Goal: Find specific fact: Find contact information

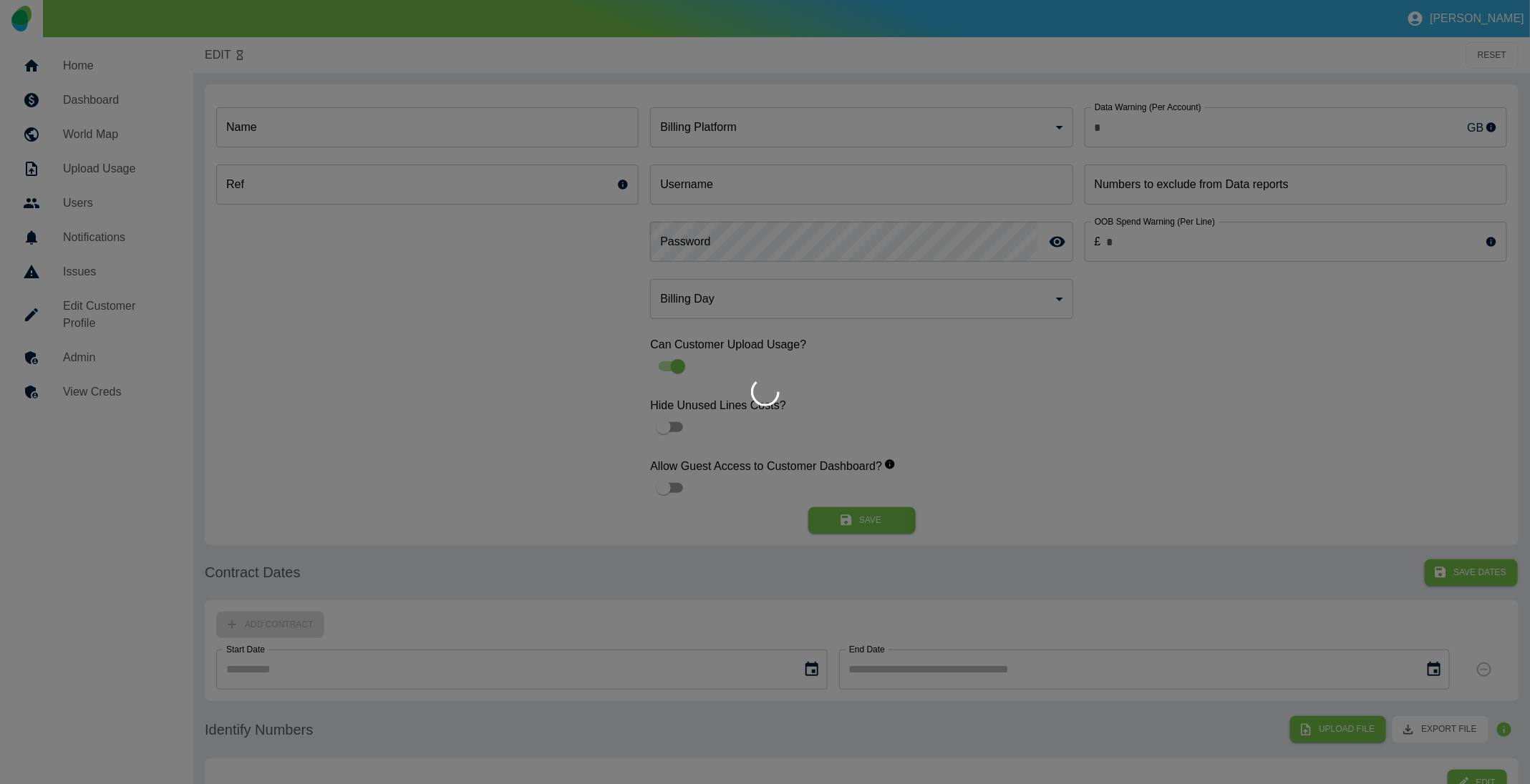
type input "**********"
type input "*"
type input "**********"
type input "*"
type input "*********"
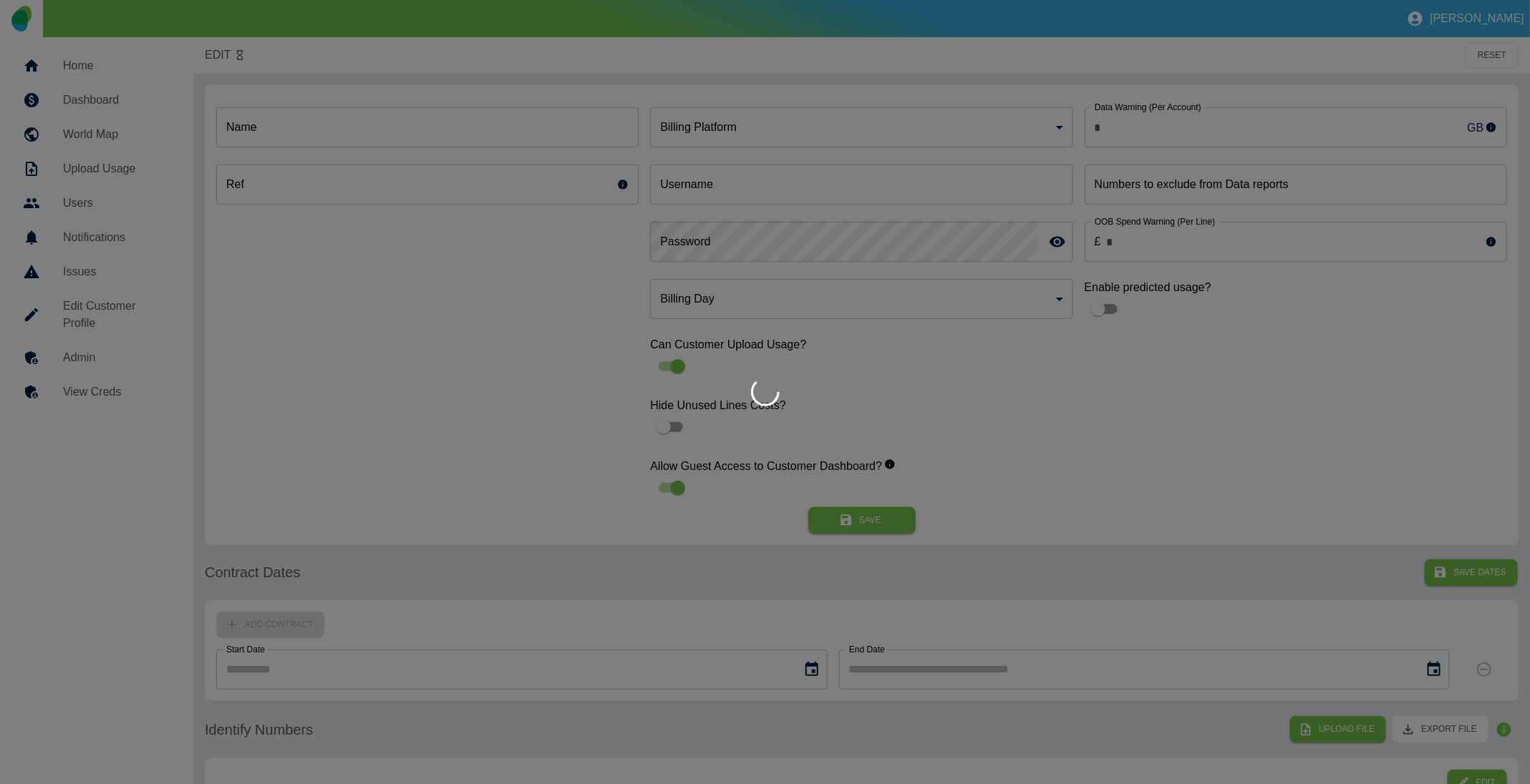
type input "**"
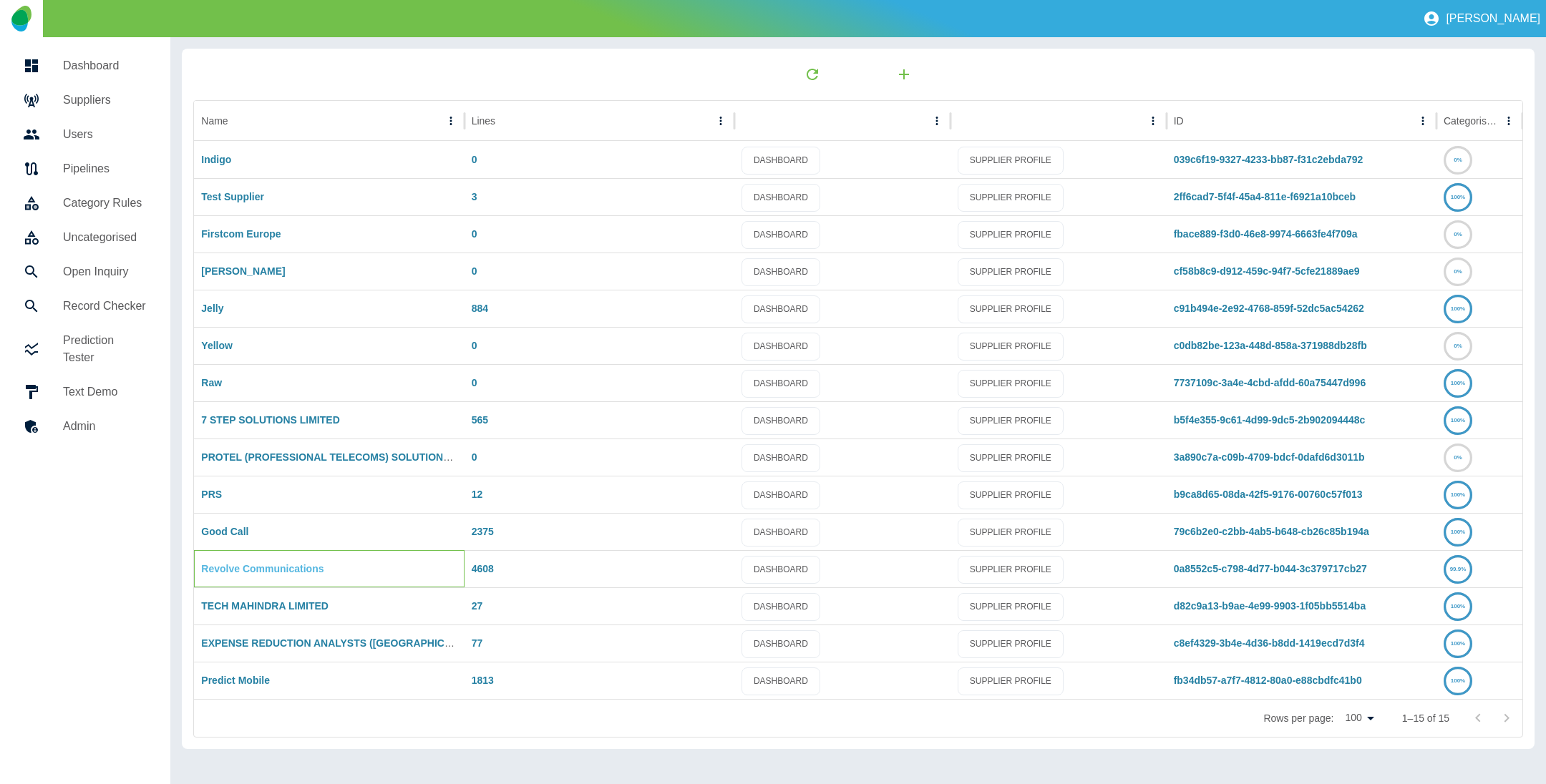
click at [209, 561] on div "Revolve Communications" at bounding box center [329, 568] width 270 height 37
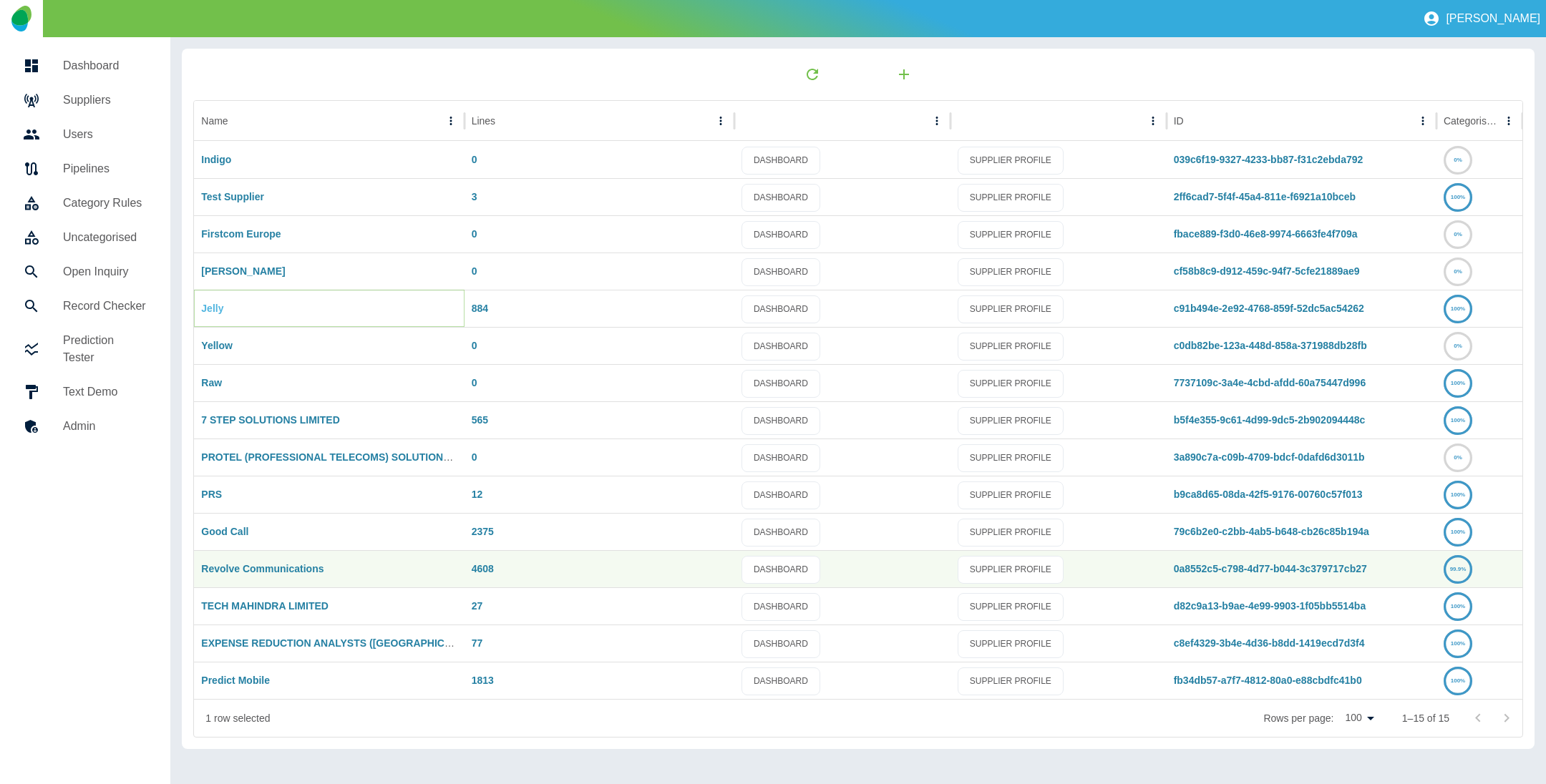
click at [216, 311] on link "Jelly" at bounding box center [212, 308] width 22 height 11
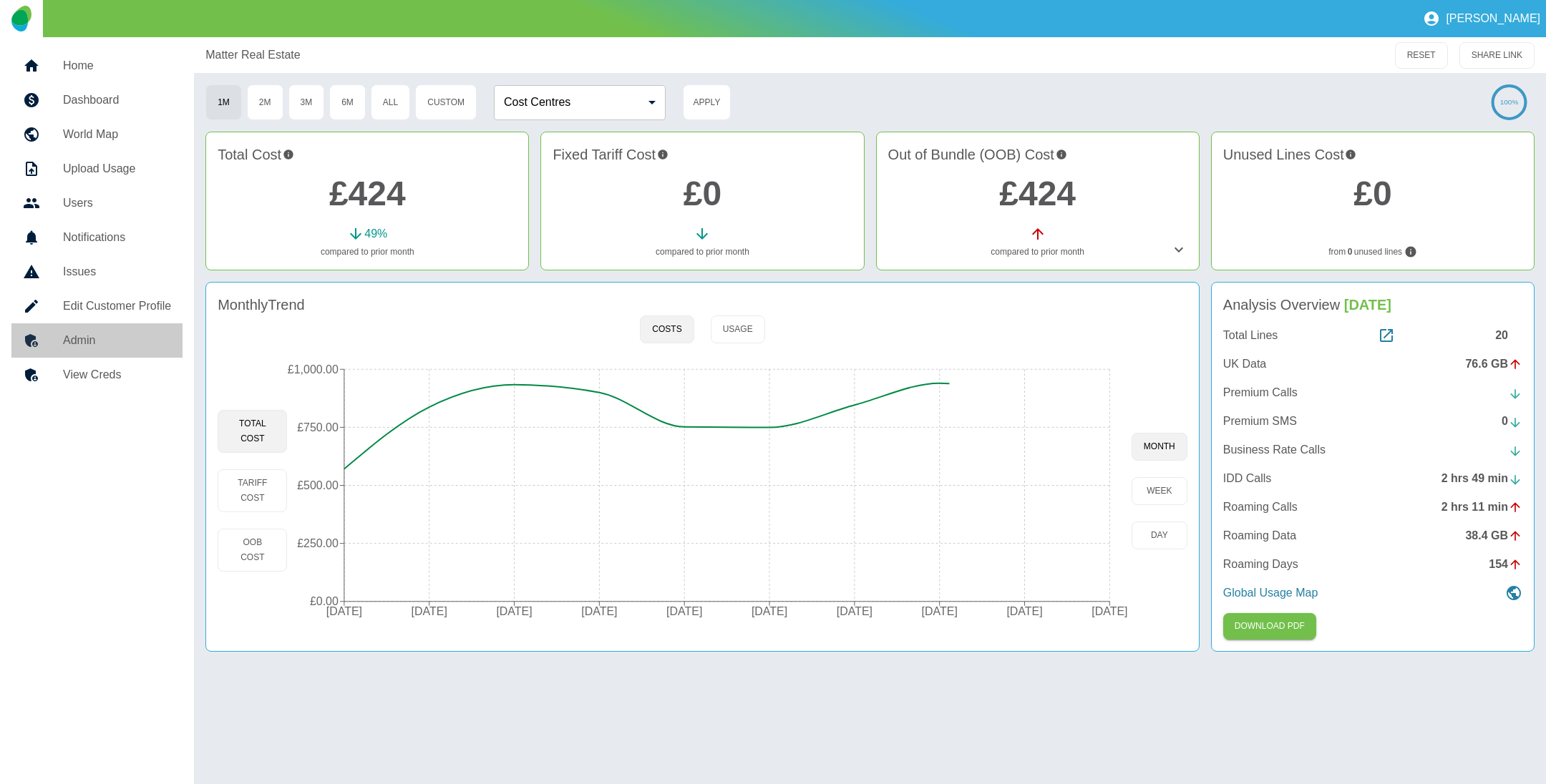
click at [122, 338] on h5 "Admin" at bounding box center [117, 340] width 108 height 17
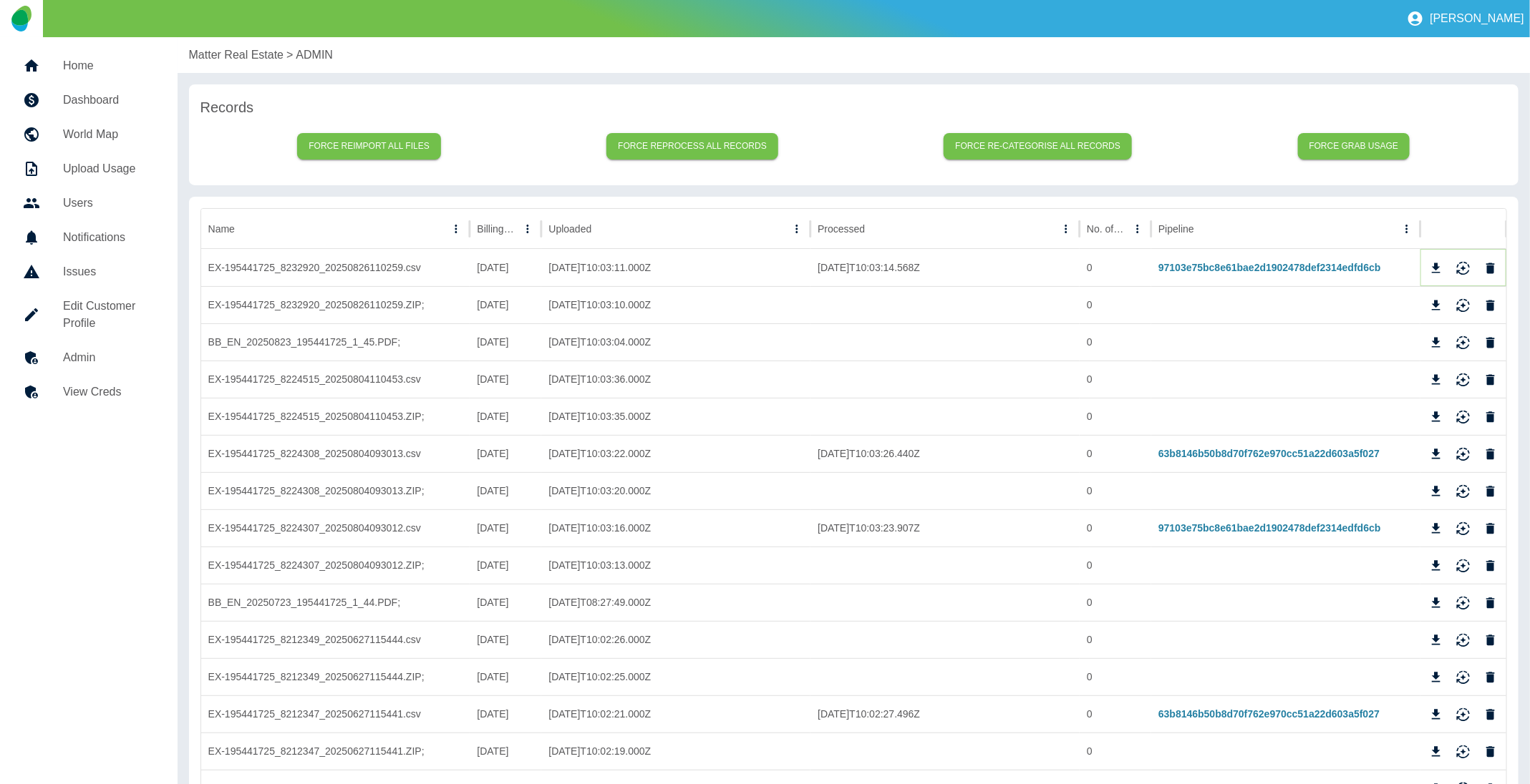
click at [1436, 265] on icon "Download" at bounding box center [1436, 267] width 8 height 10
click at [1435, 455] on icon "Download" at bounding box center [1436, 454] width 14 height 14
click at [1438, 373] on icon "Download" at bounding box center [1436, 380] width 14 height 14
click at [90, 397] on h5 "View Creds" at bounding box center [109, 392] width 92 height 17
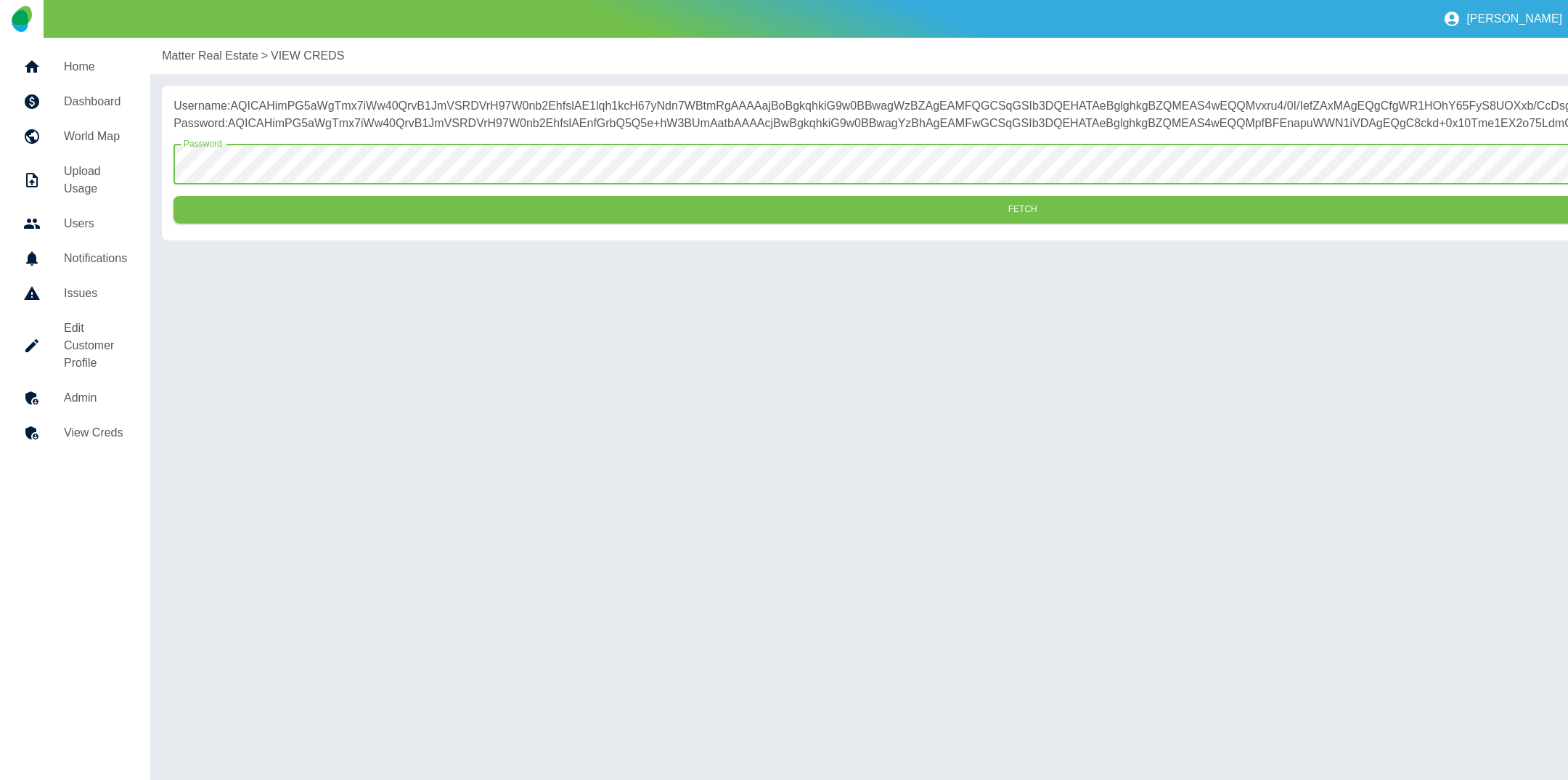
click at [174, 196] on button "Fetch" at bounding box center [1023, 209] width 1698 height 27
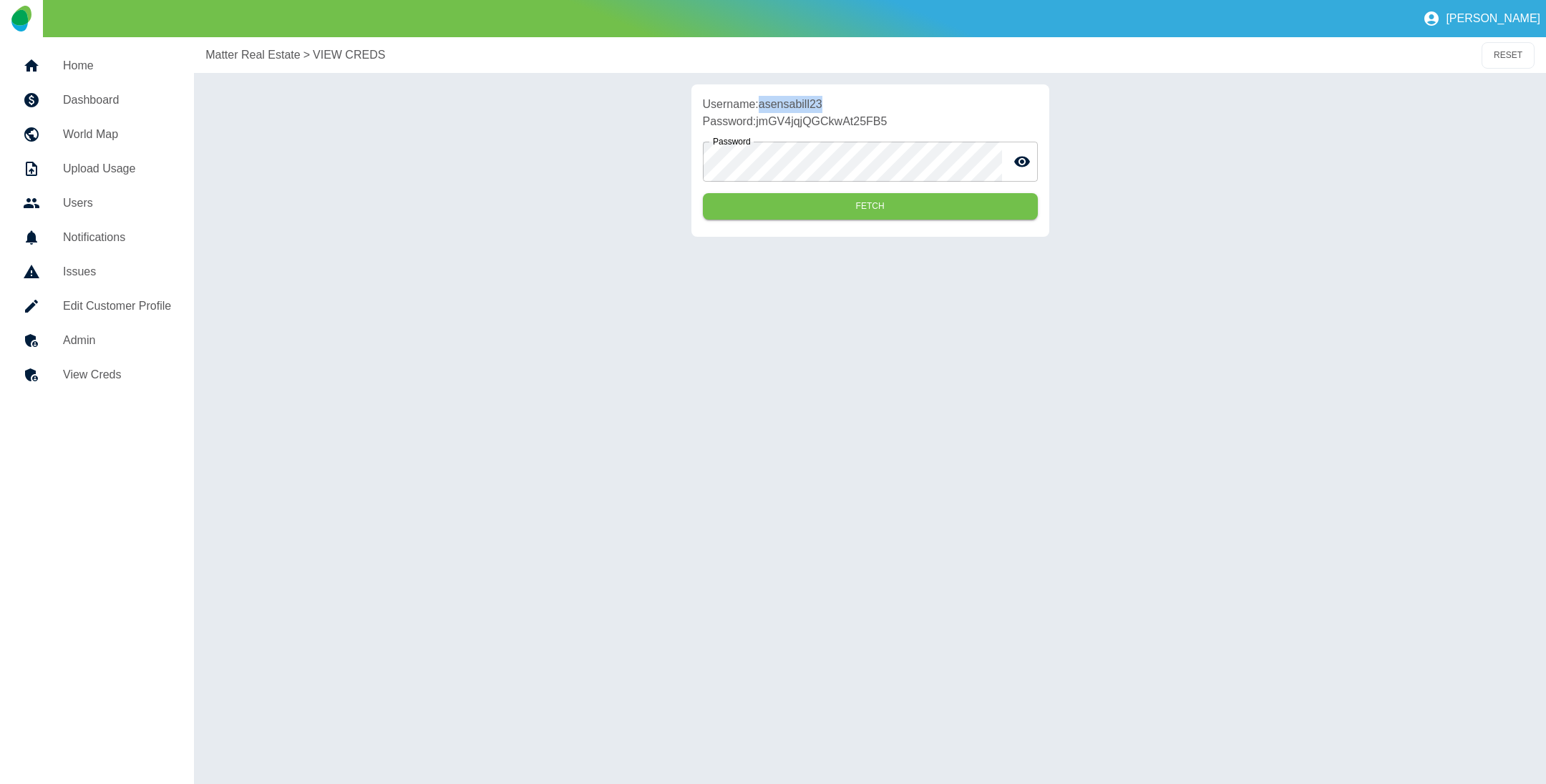
drag, startPoint x: 763, startPoint y: 106, endPoint x: 840, endPoint y: 97, distance: 77.5
click at [840, 97] on p "Username: asensabill23" at bounding box center [870, 104] width 335 height 17
copy p "asensabill23"
drag, startPoint x: 759, startPoint y: 123, endPoint x: 906, endPoint y: 118, distance: 147.1
click at [906, 118] on p "Password: jmGV4jqjQGCkwAt25FB5" at bounding box center [870, 121] width 335 height 17
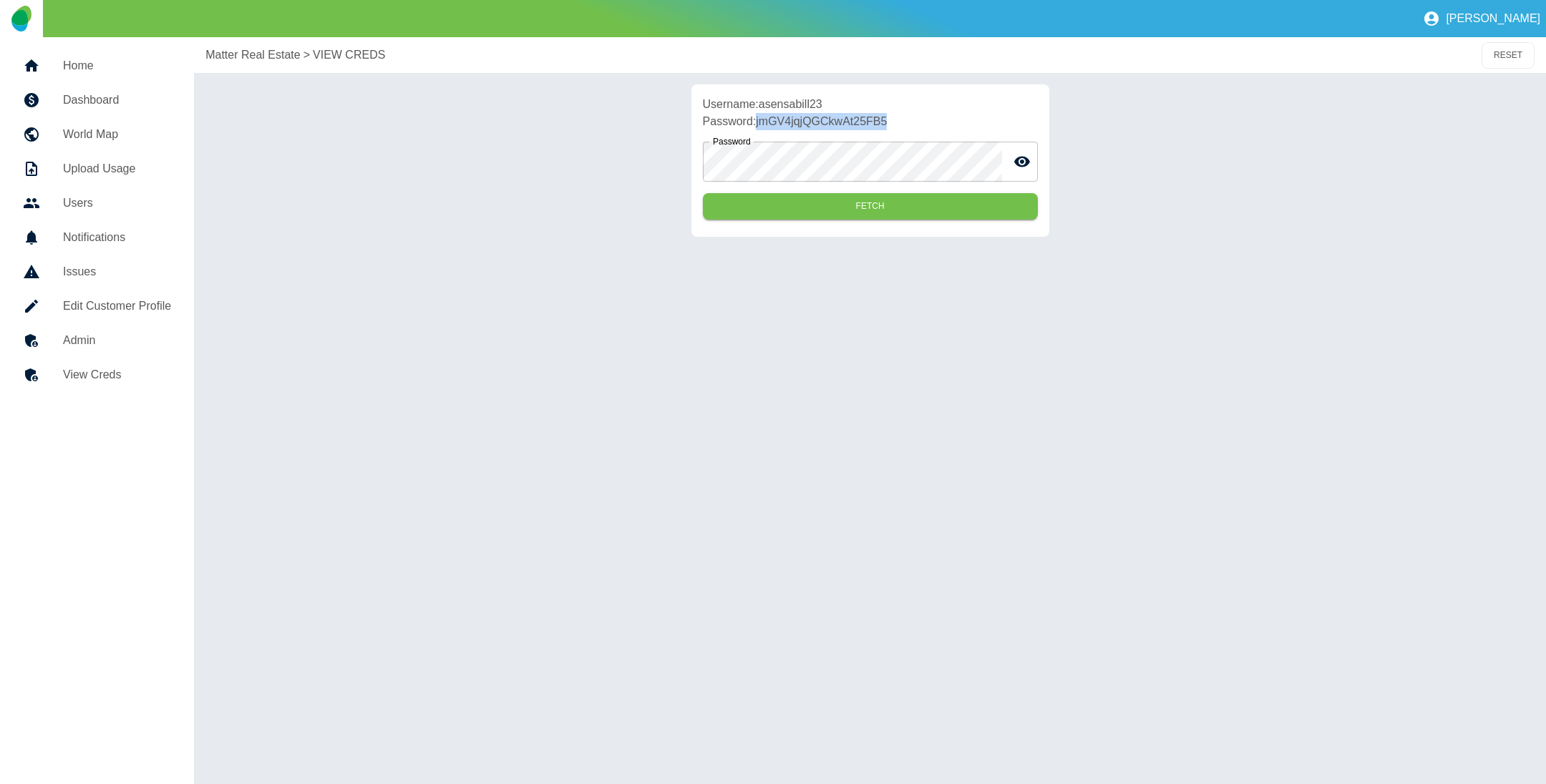
copy p "jmGV4jqjQGCkwAt25FB5"
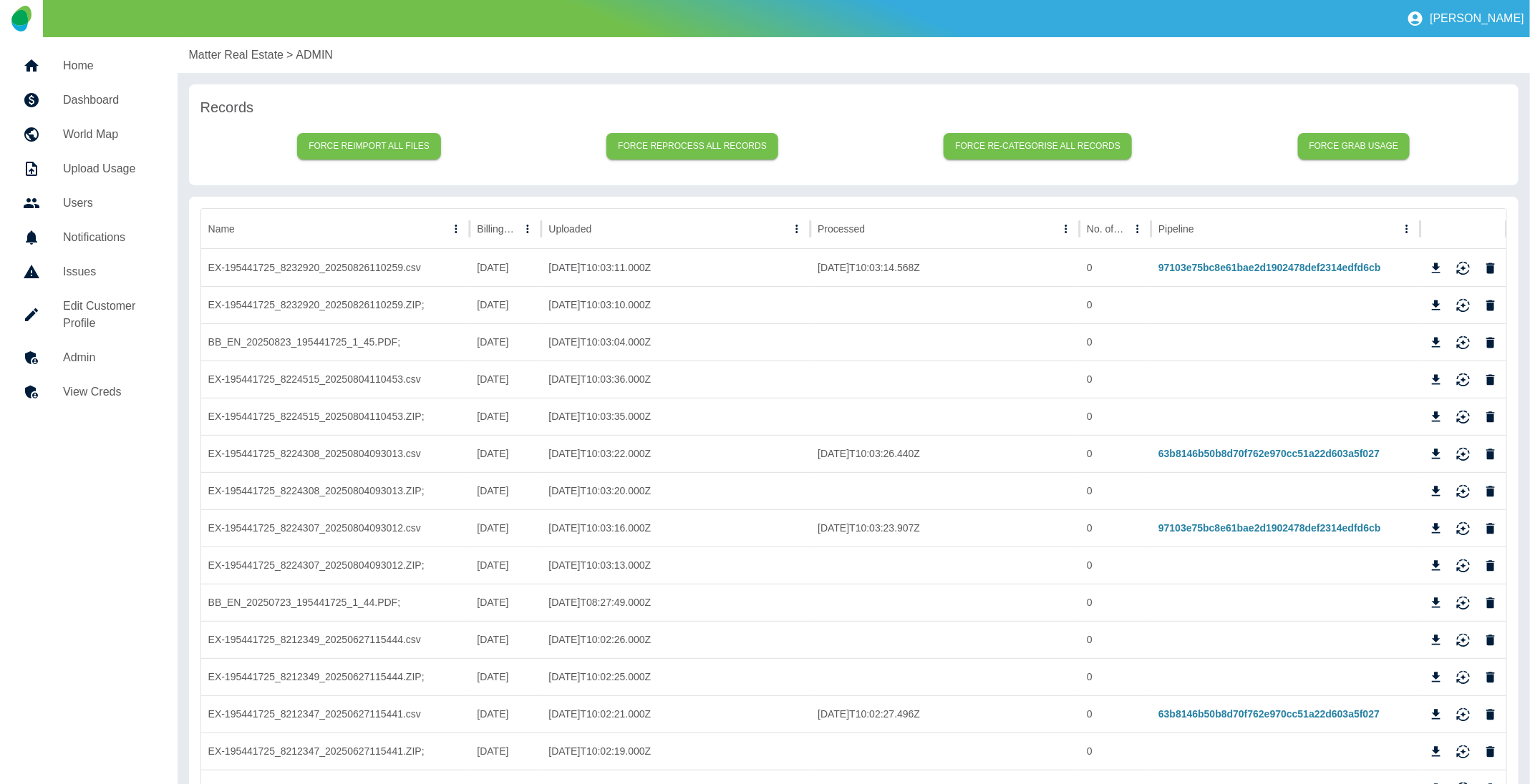
click at [75, 55] on link "Home" at bounding box center [88, 66] width 155 height 35
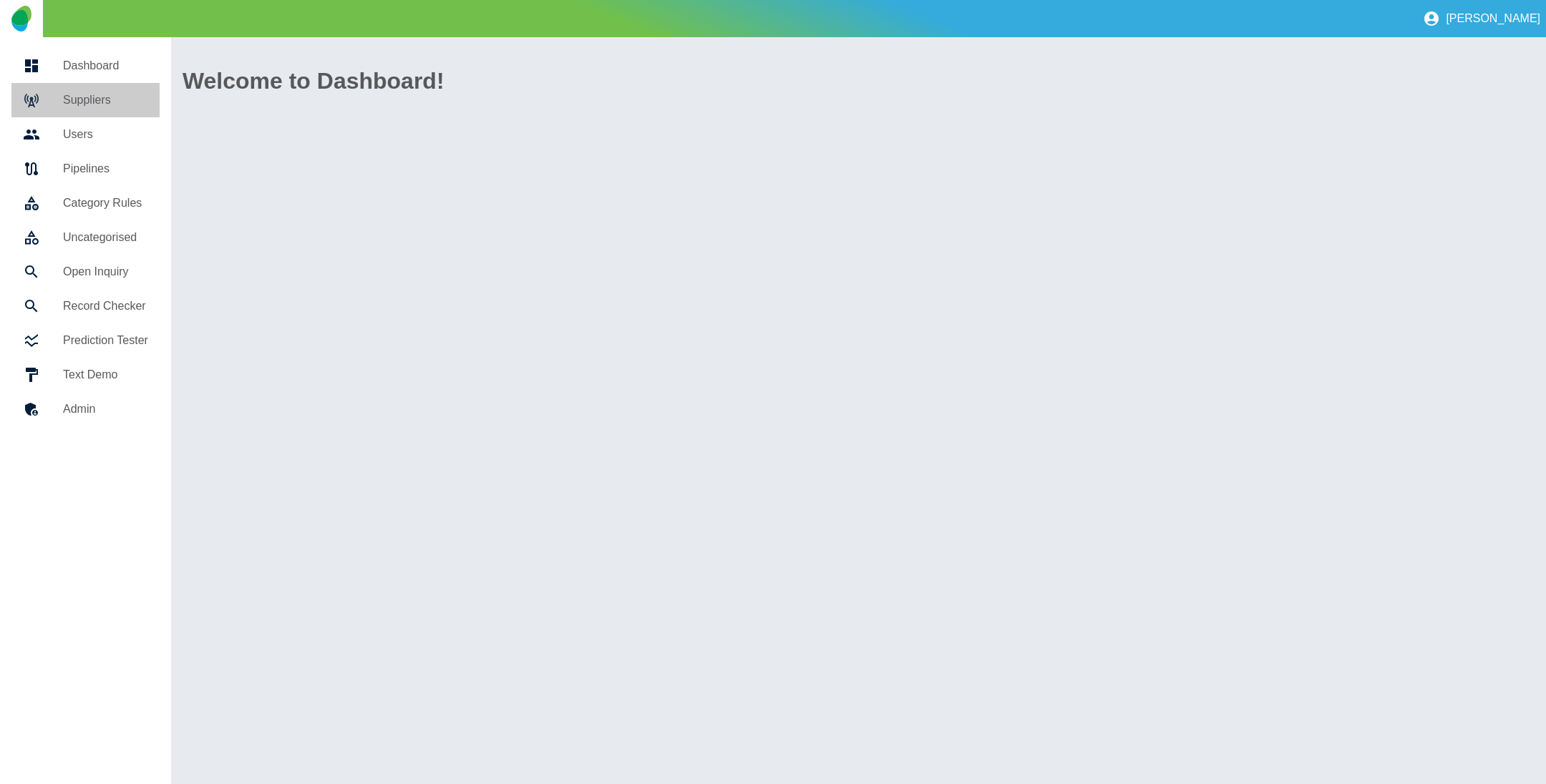
click at [92, 101] on h5 "Suppliers" at bounding box center [106, 100] width 85 height 17
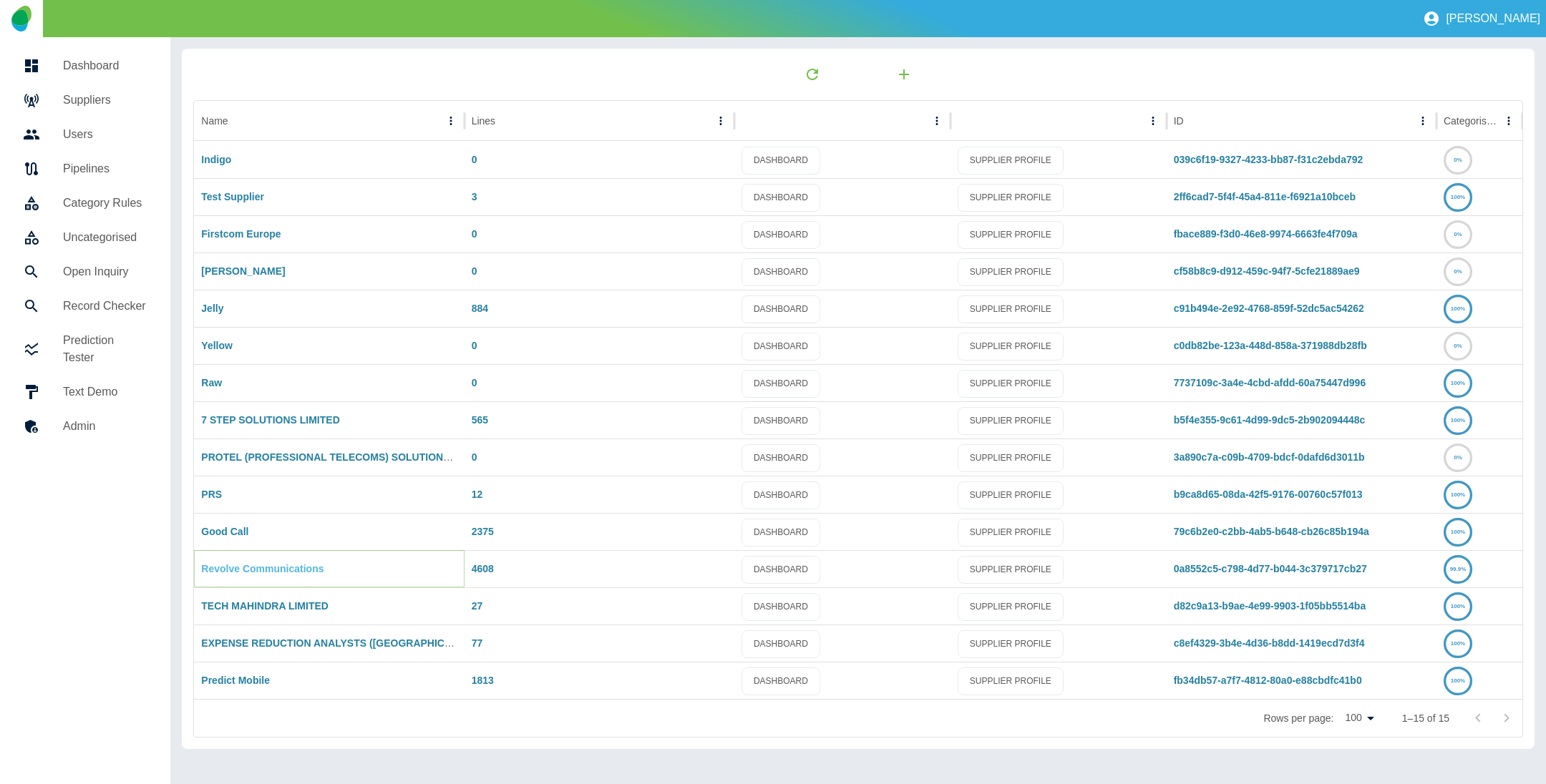
click at [283, 573] on link "Revolve Communications" at bounding box center [262, 568] width 122 height 11
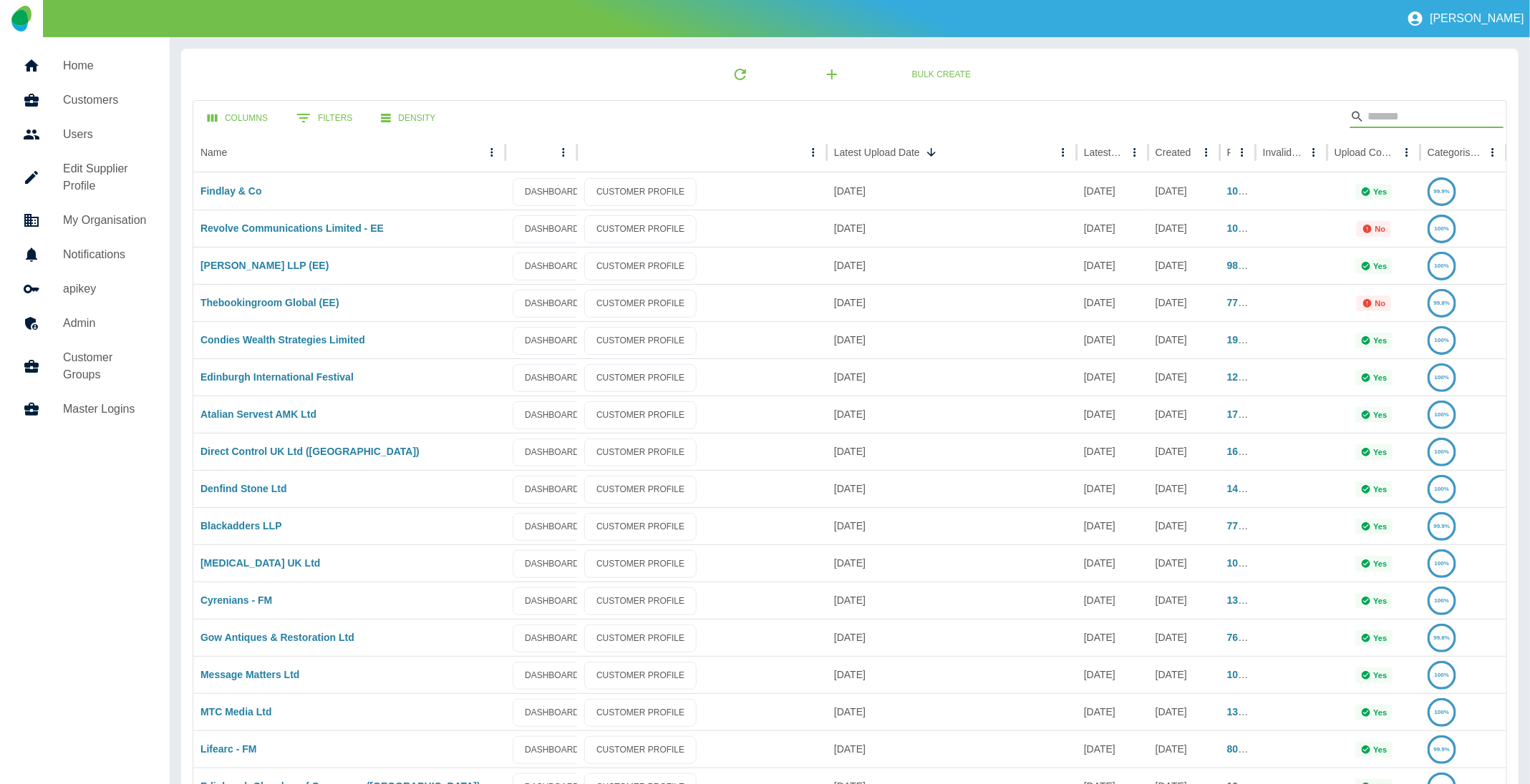
click at [1375, 120] on input "Search" at bounding box center [1424, 117] width 115 height 23
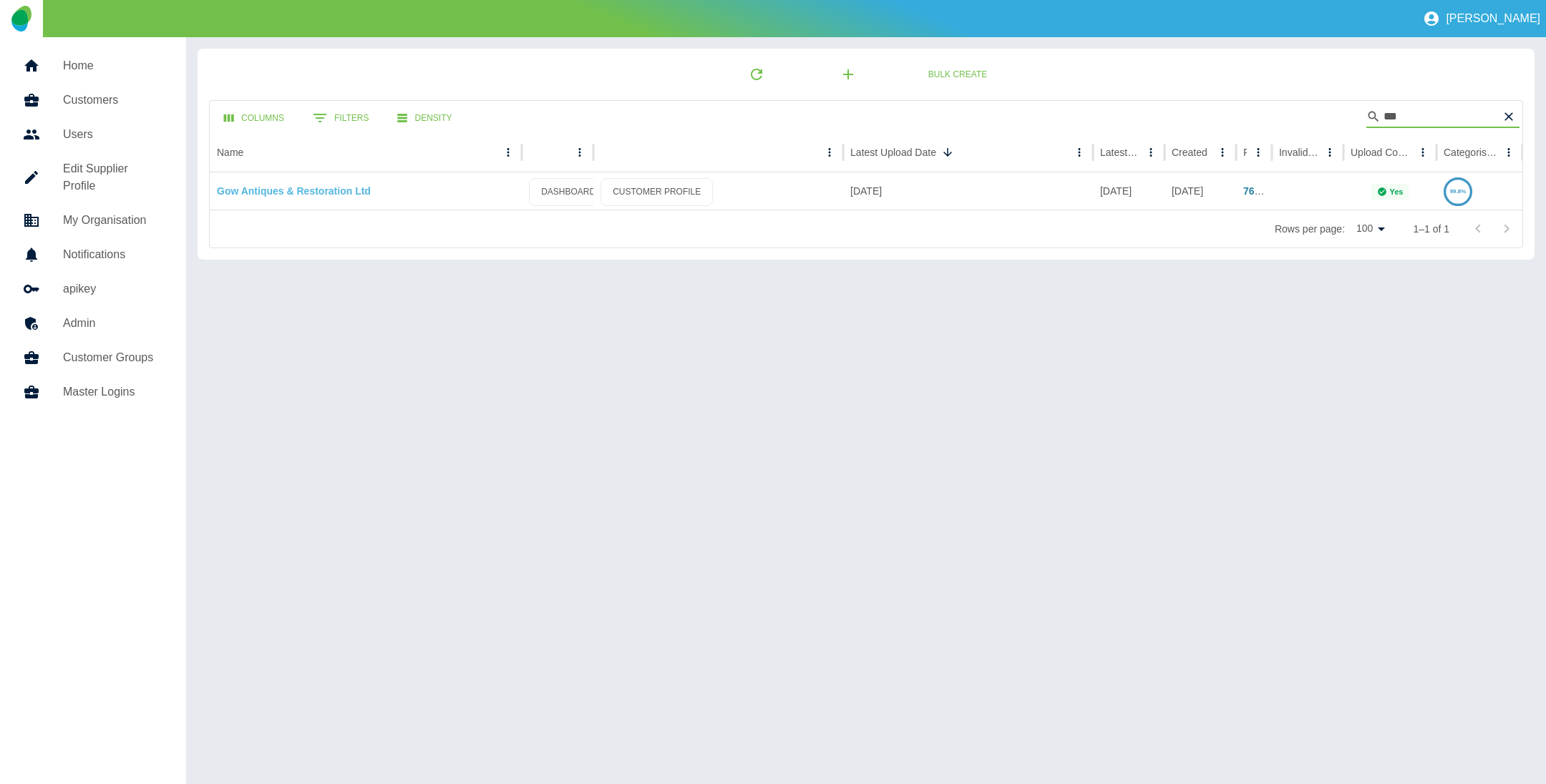
type input "***"
click at [331, 189] on link "Gow Antiques & Restoration Ltd" at bounding box center [294, 191] width 154 height 11
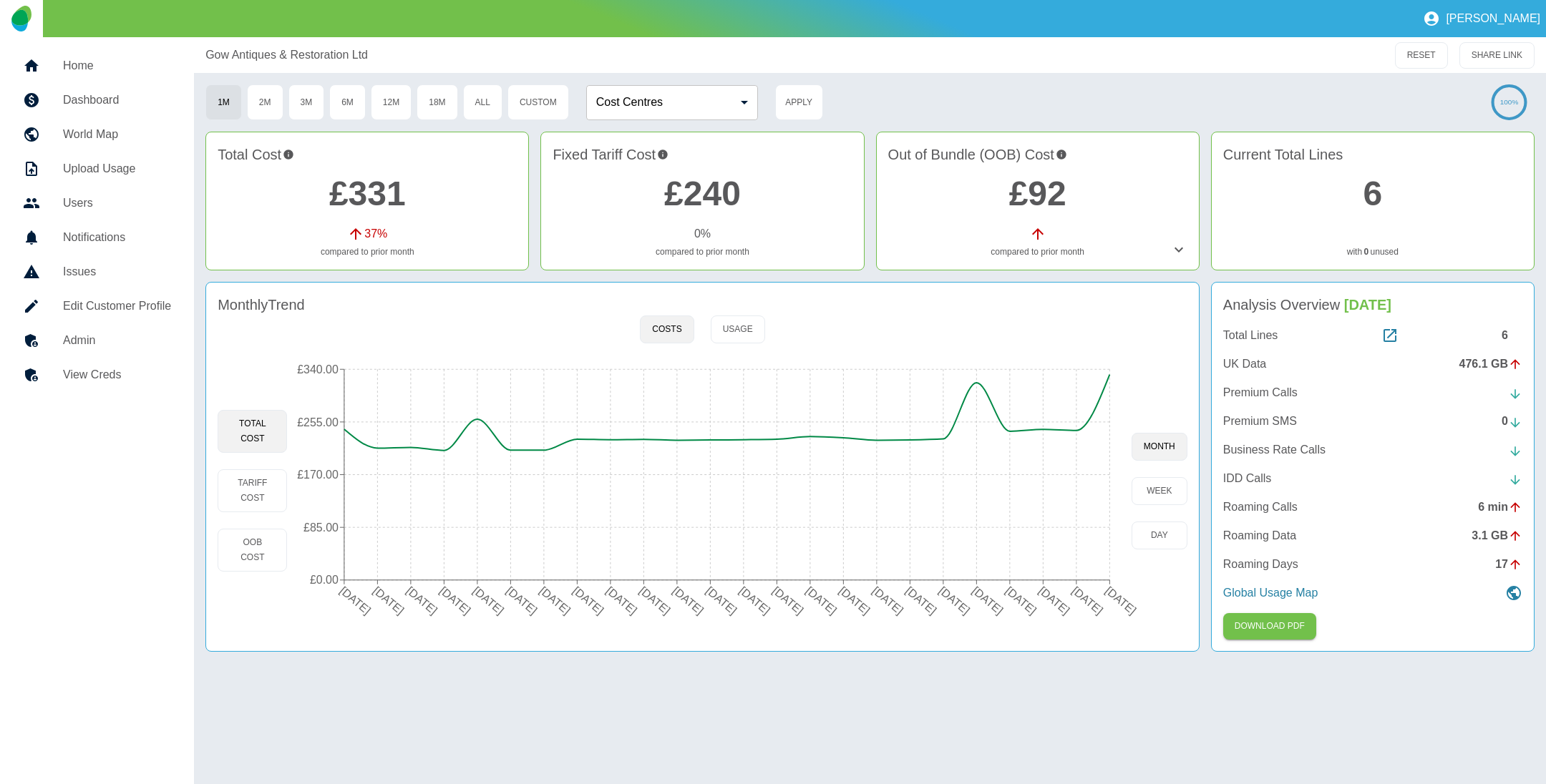
click at [85, 336] on h5 "Admin" at bounding box center [117, 340] width 108 height 17
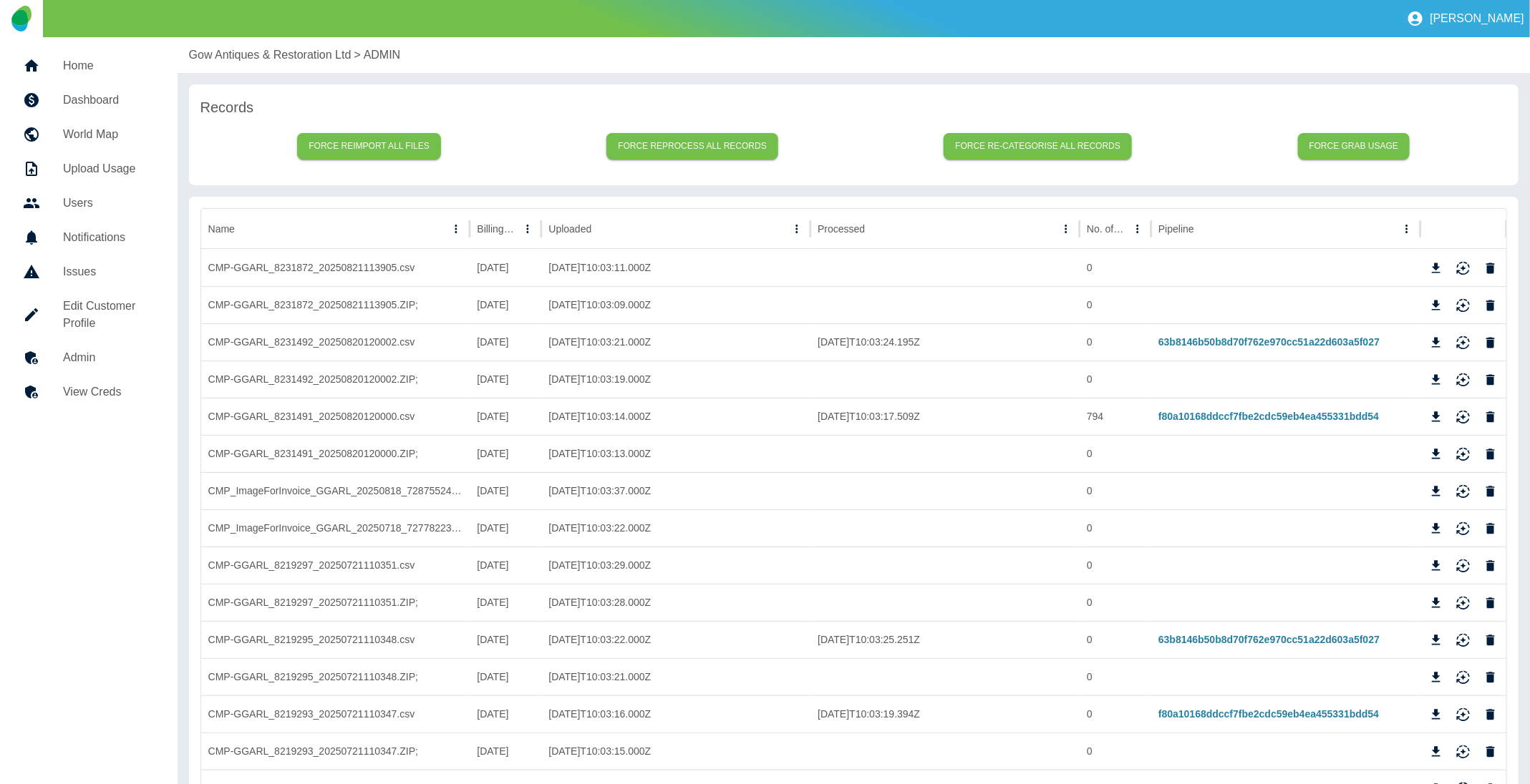
click at [121, 390] on h5 "View Creds" at bounding box center [109, 392] width 92 height 17
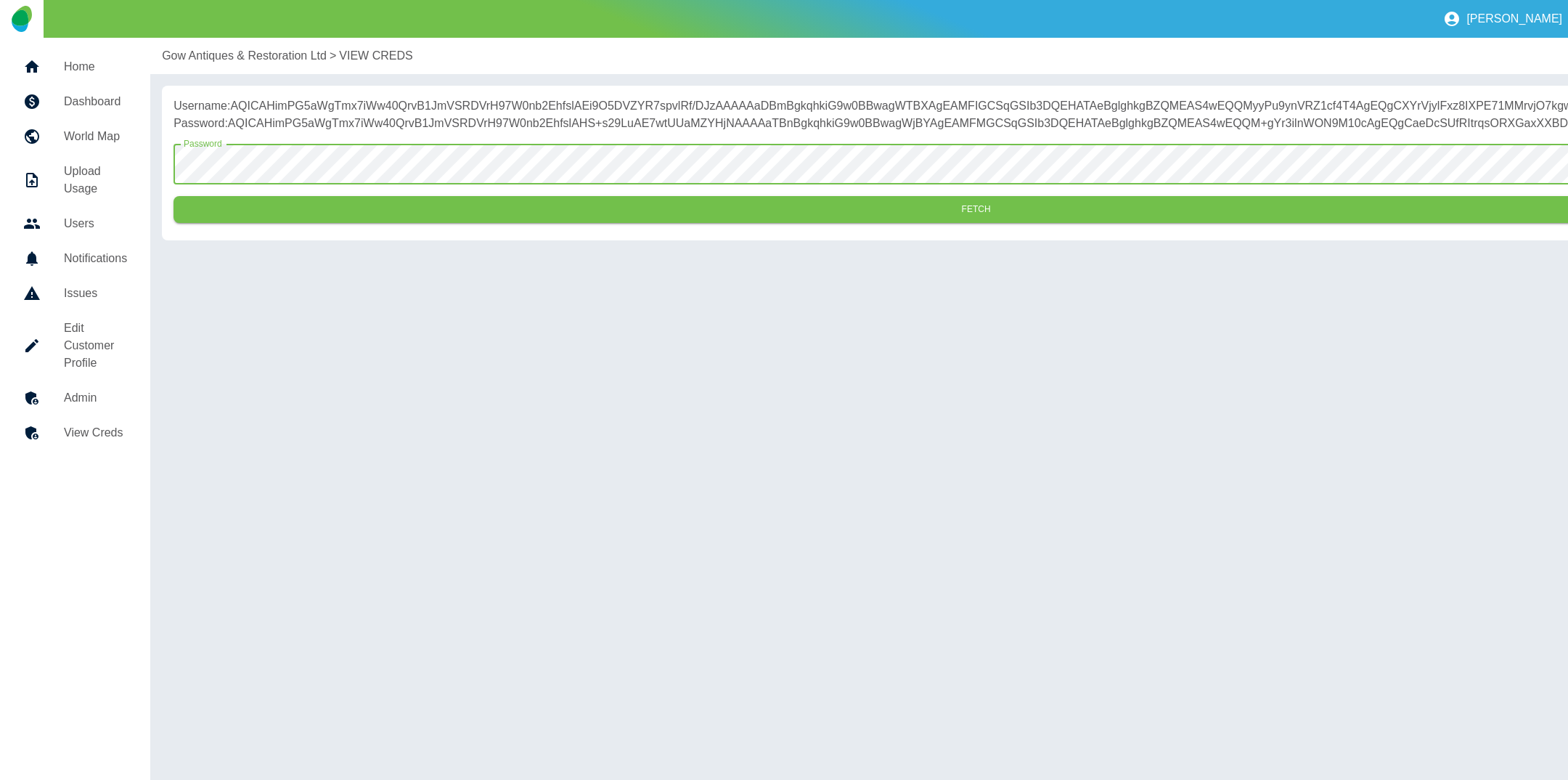
click at [174, 196] on button "Fetch" at bounding box center [976, 209] width 1605 height 27
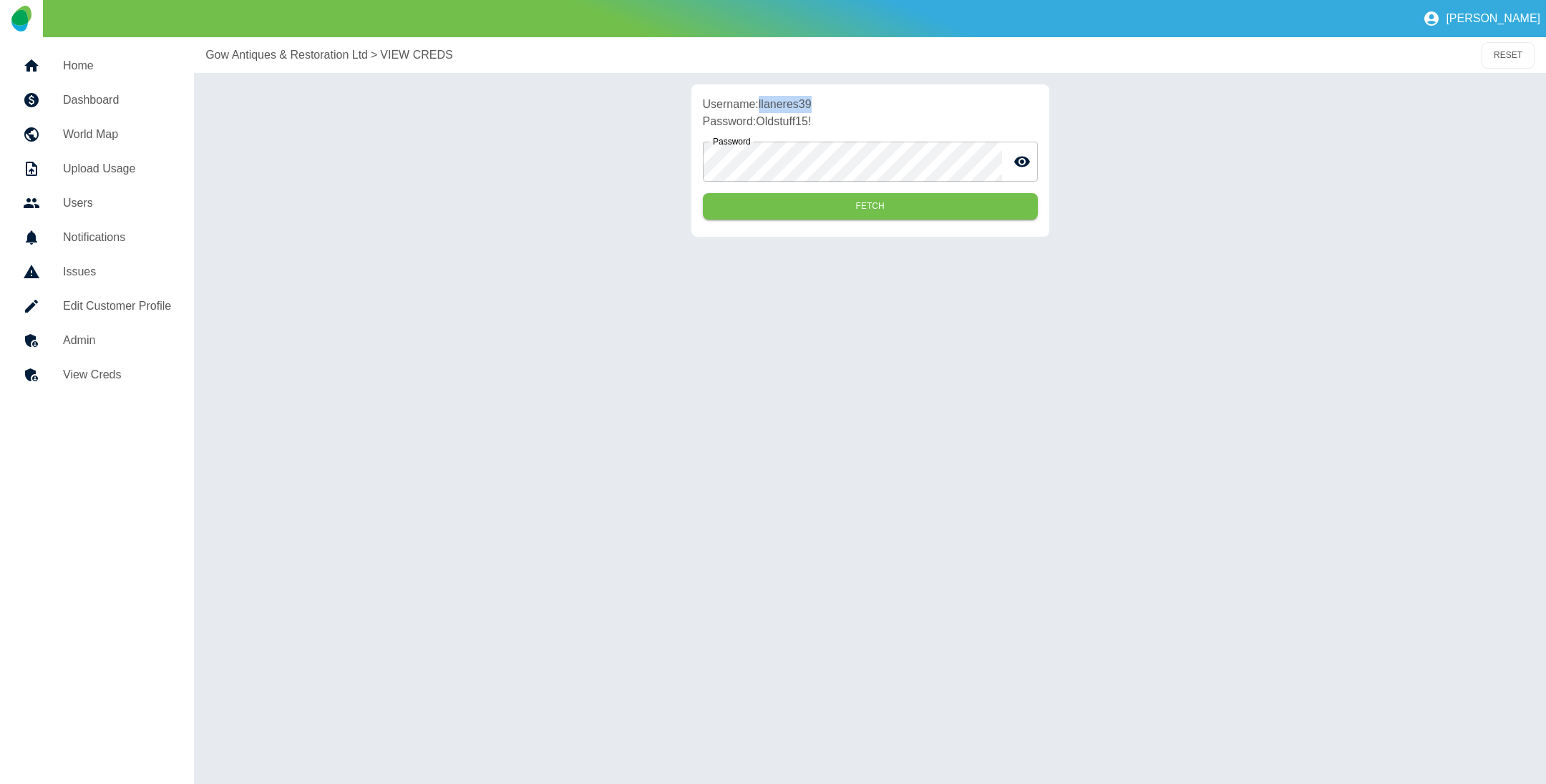
drag, startPoint x: 762, startPoint y: 103, endPoint x: 843, endPoint y: 95, distance: 81.4
click at [843, 96] on p "Username: llaneres39" at bounding box center [870, 104] width 335 height 17
copy p "llaneres39"
drag, startPoint x: 760, startPoint y: 123, endPoint x: 844, endPoint y: 112, distance: 84.7
click at [844, 113] on p "Password: Oldstuff15!" at bounding box center [870, 121] width 335 height 17
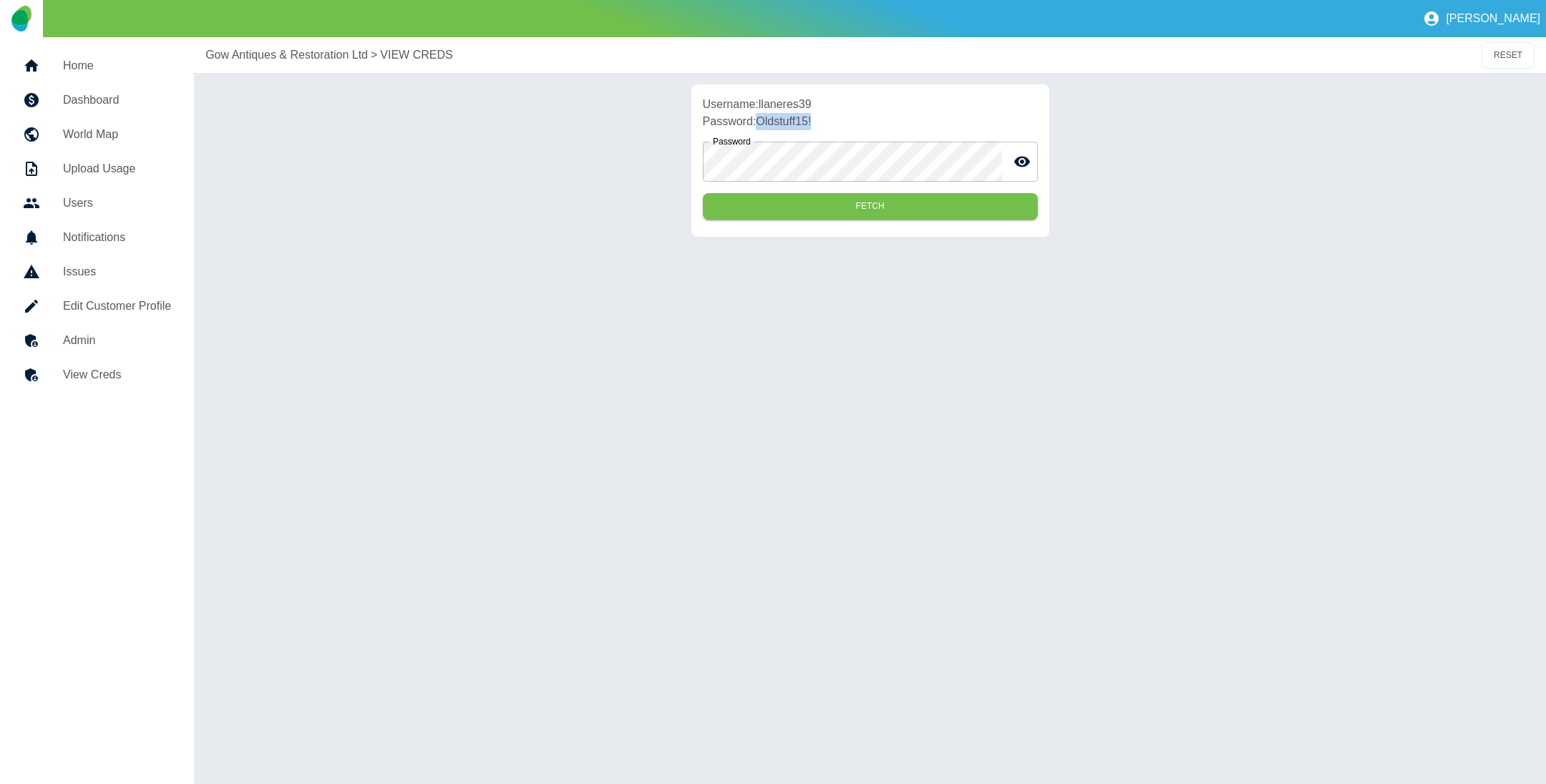
copy p "Oldstuff15!"
click at [93, 338] on h5 "Admin" at bounding box center [117, 340] width 108 height 17
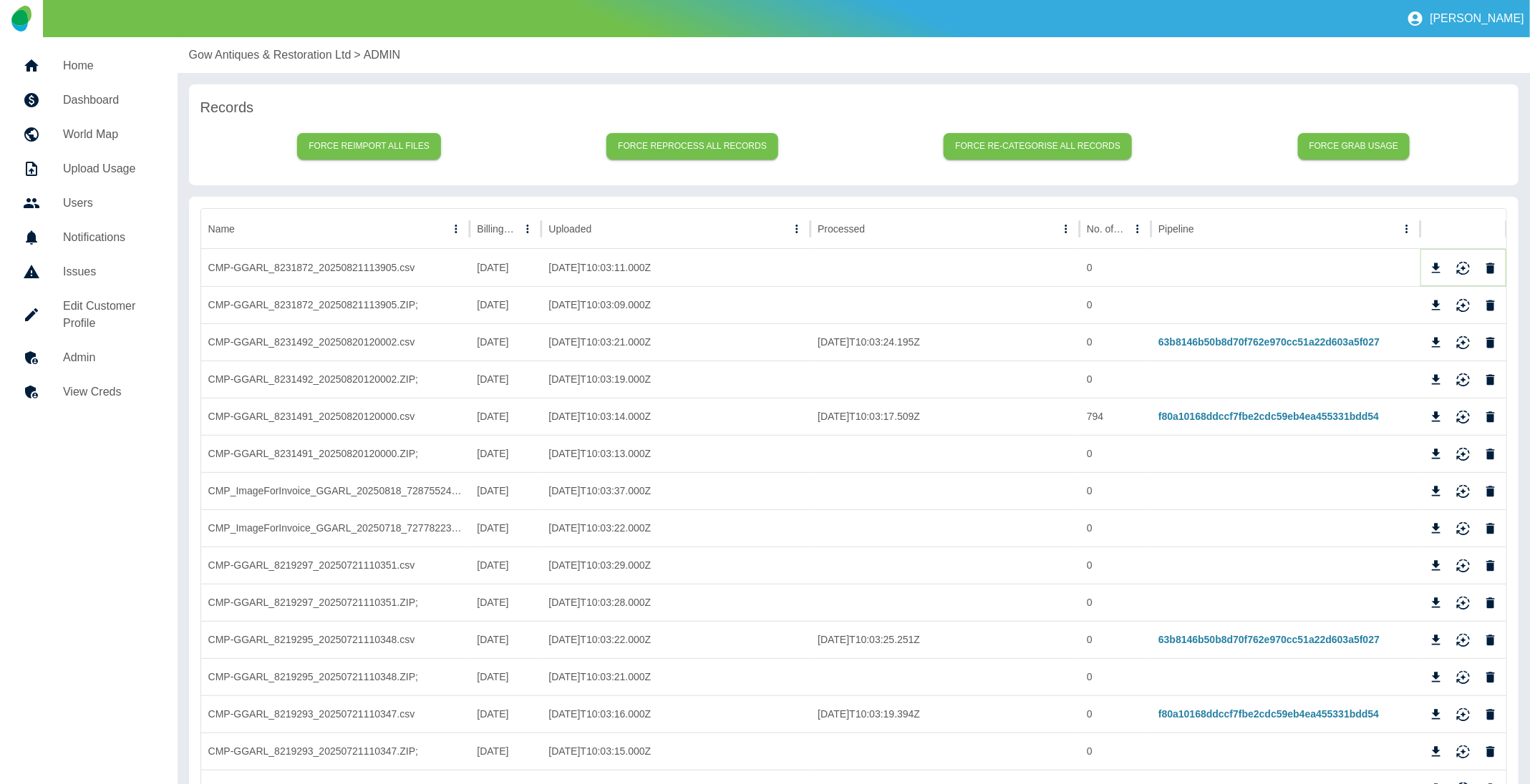
click at [1436, 263] on icon "Download" at bounding box center [1436, 267] width 8 height 10
click at [1434, 340] on icon "Download" at bounding box center [1436, 342] width 14 height 14
click at [1439, 566] on icon "Download" at bounding box center [1436, 565] width 14 height 14
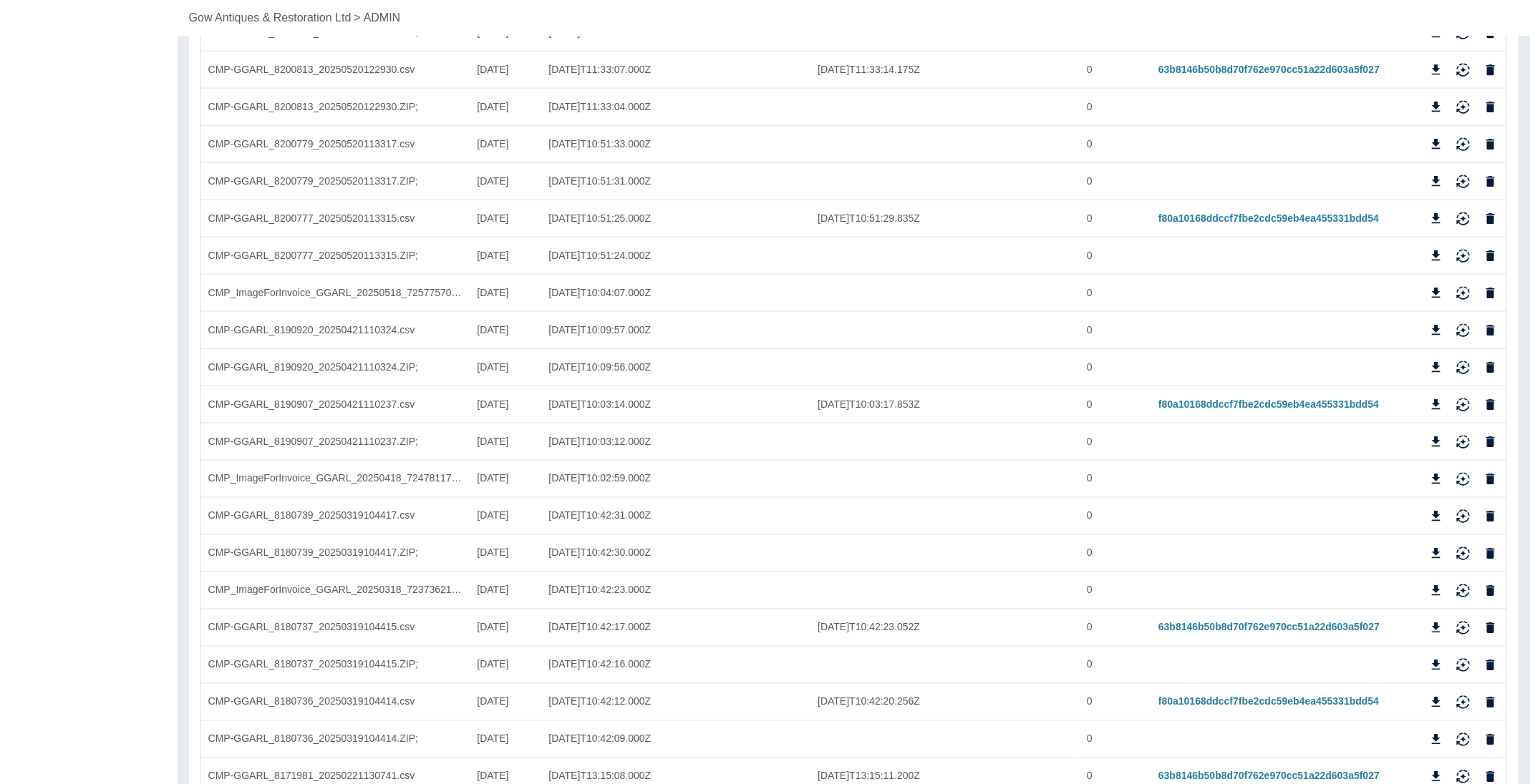
scroll to position [1073, 0]
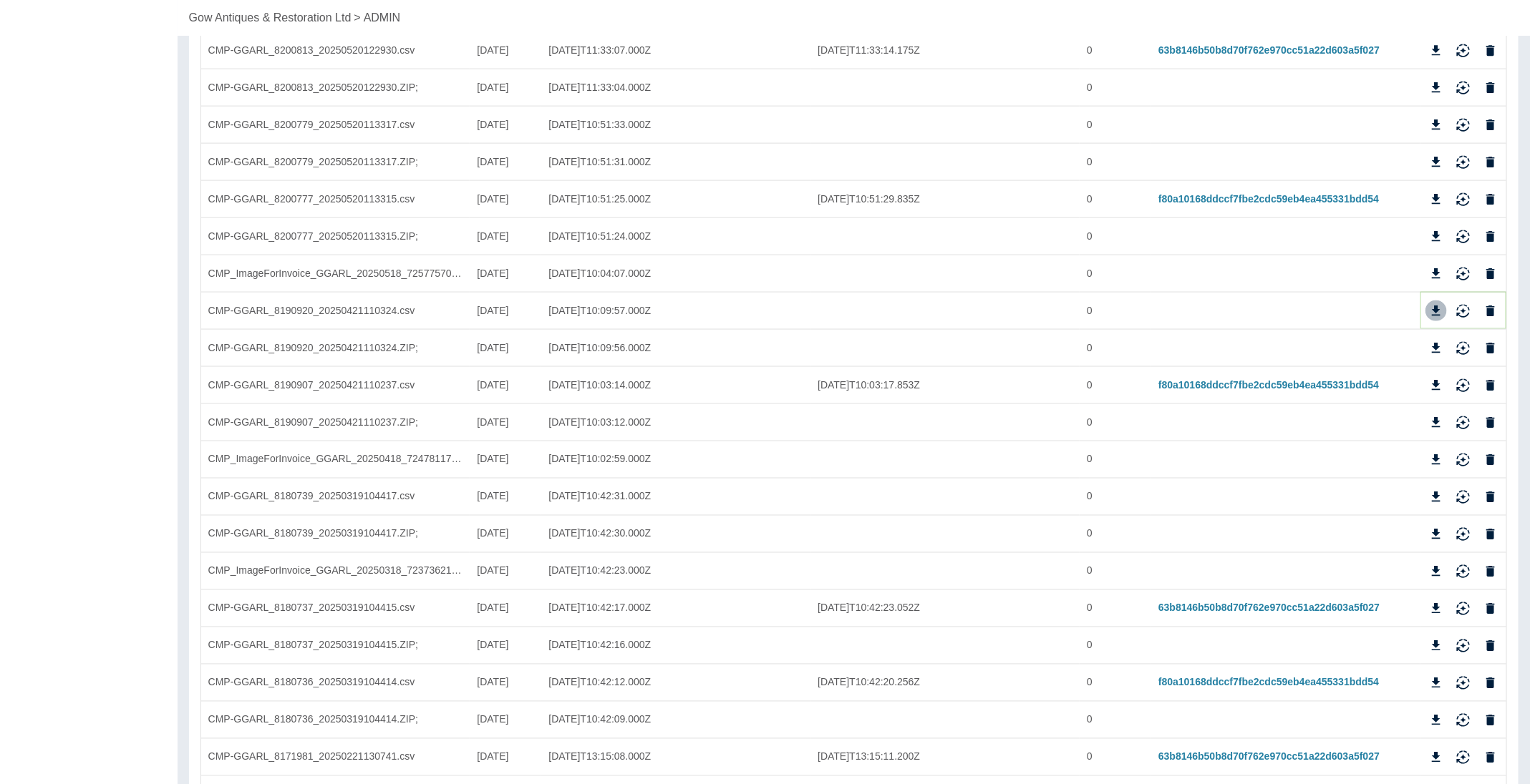
click at [1426, 305] on button "Download" at bounding box center [1436, 311] width 21 height 21
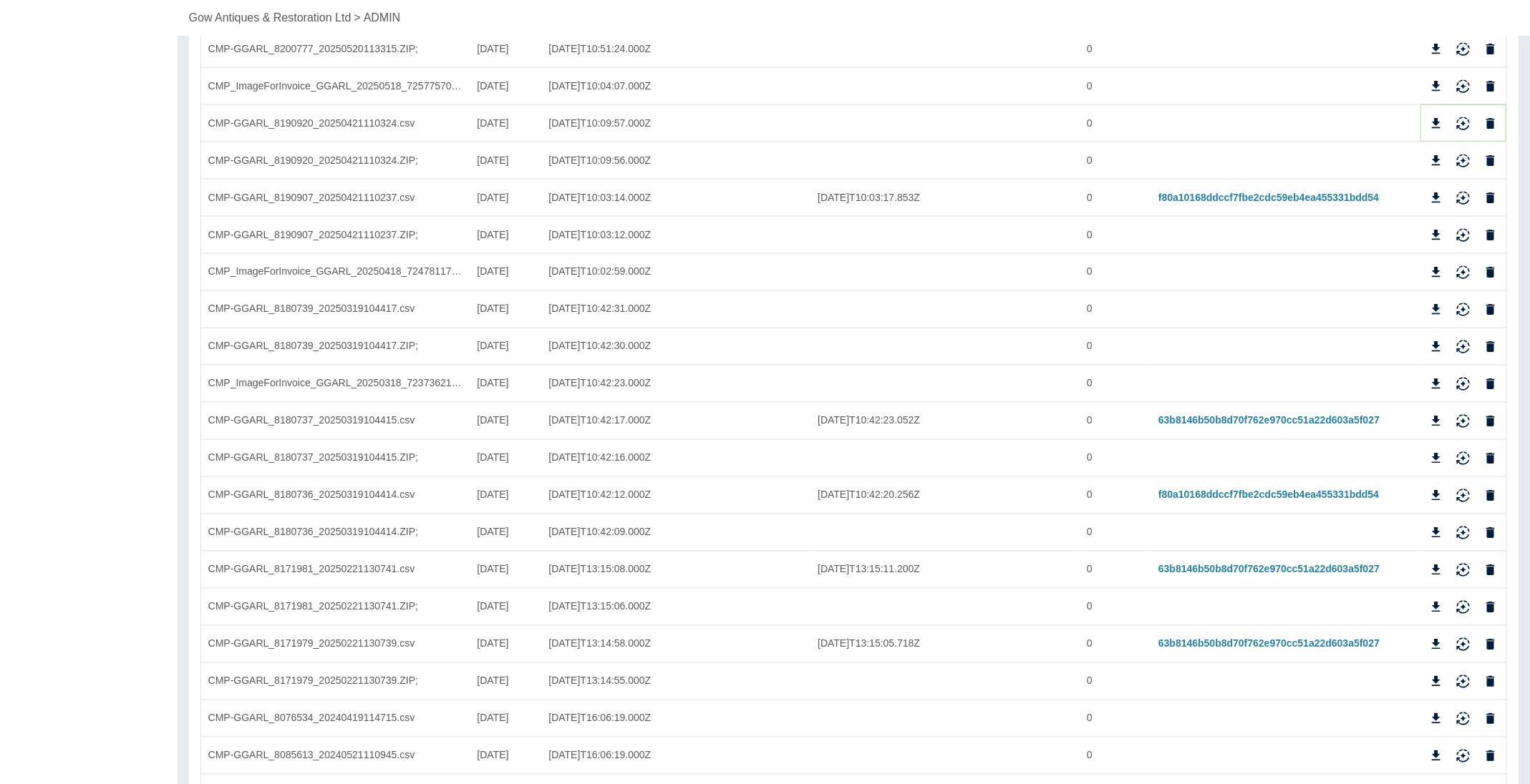
scroll to position [1181, 0]
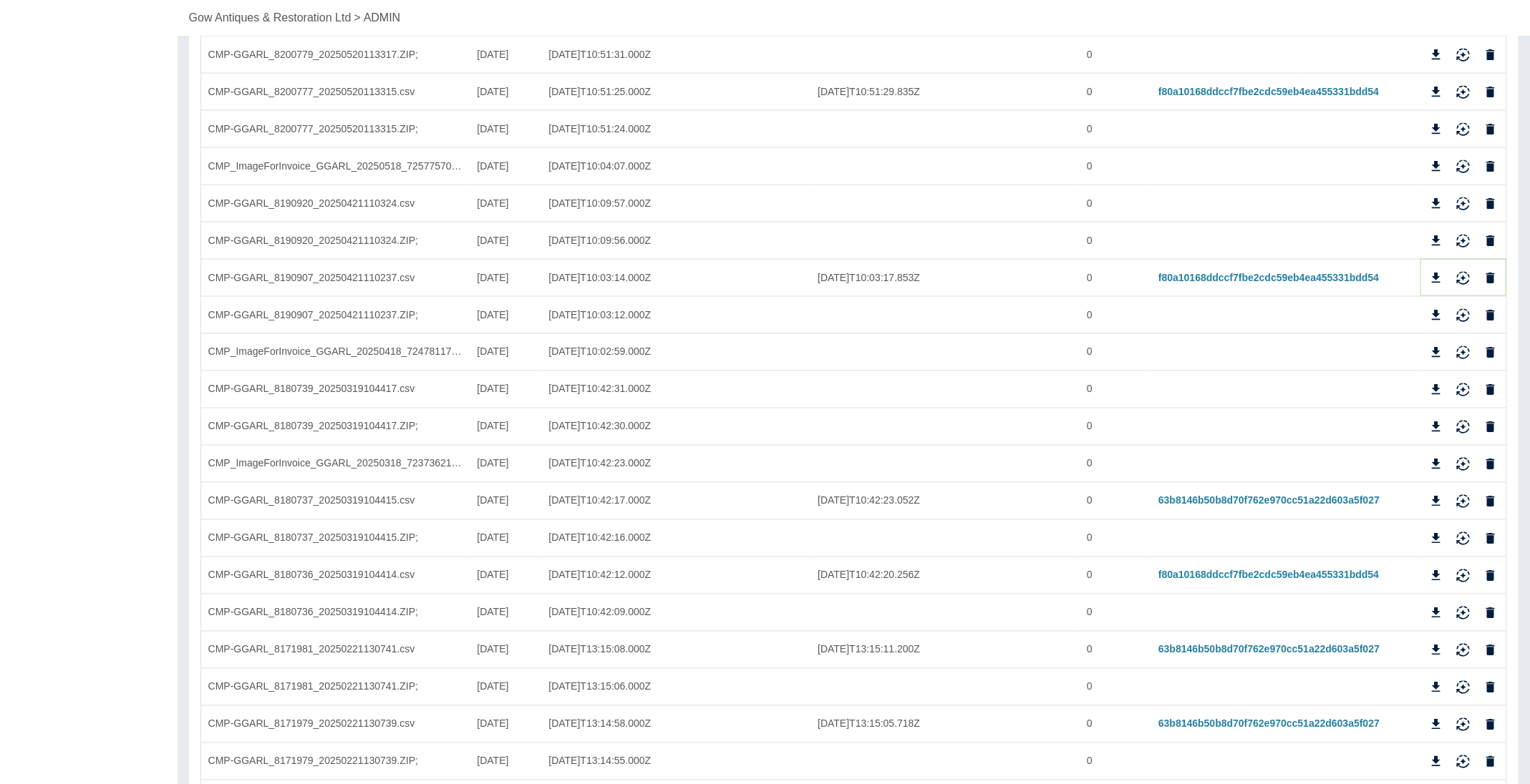
click at [1438, 275] on icon "Download" at bounding box center [1436, 277] width 8 height 10
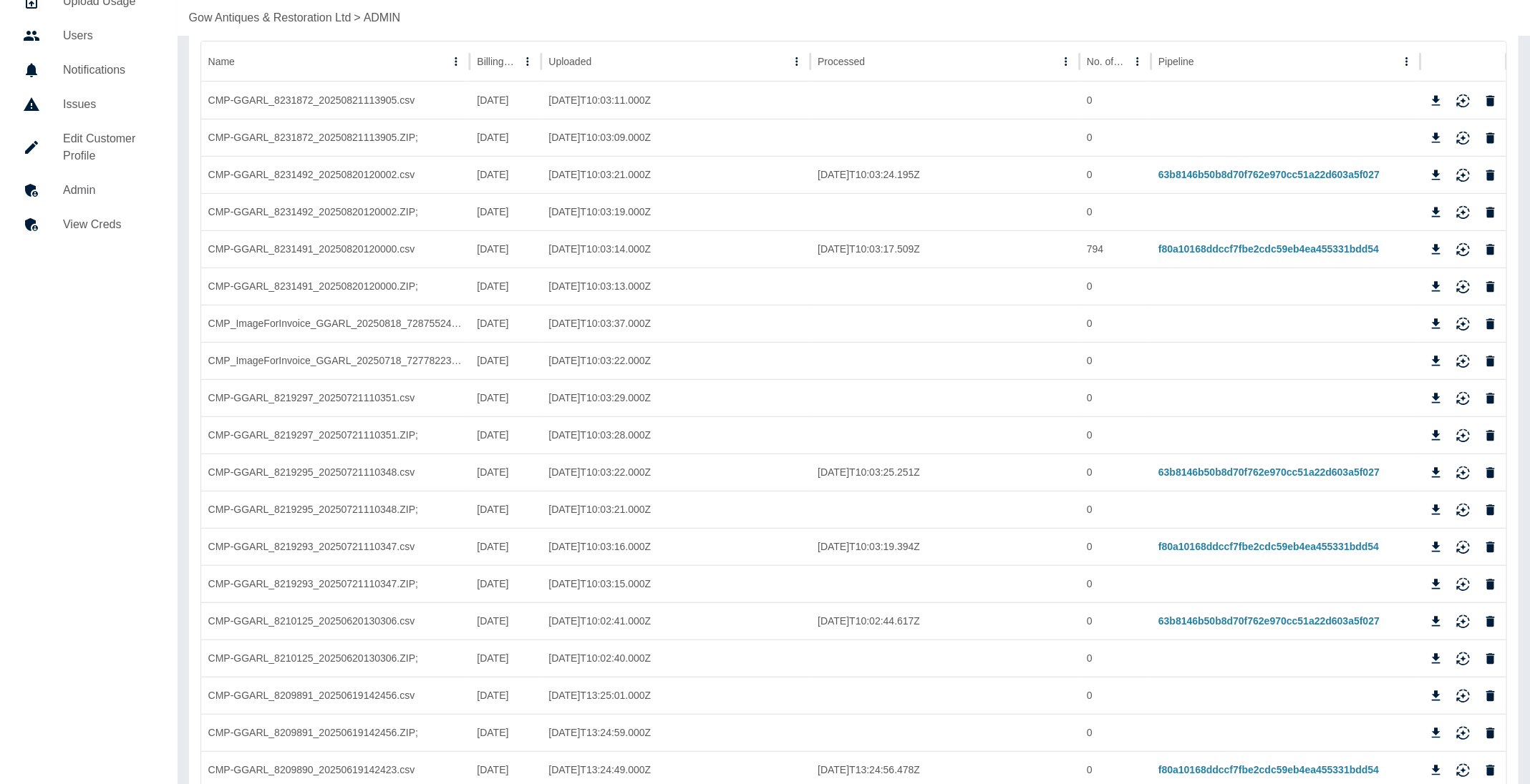
scroll to position [0, 0]
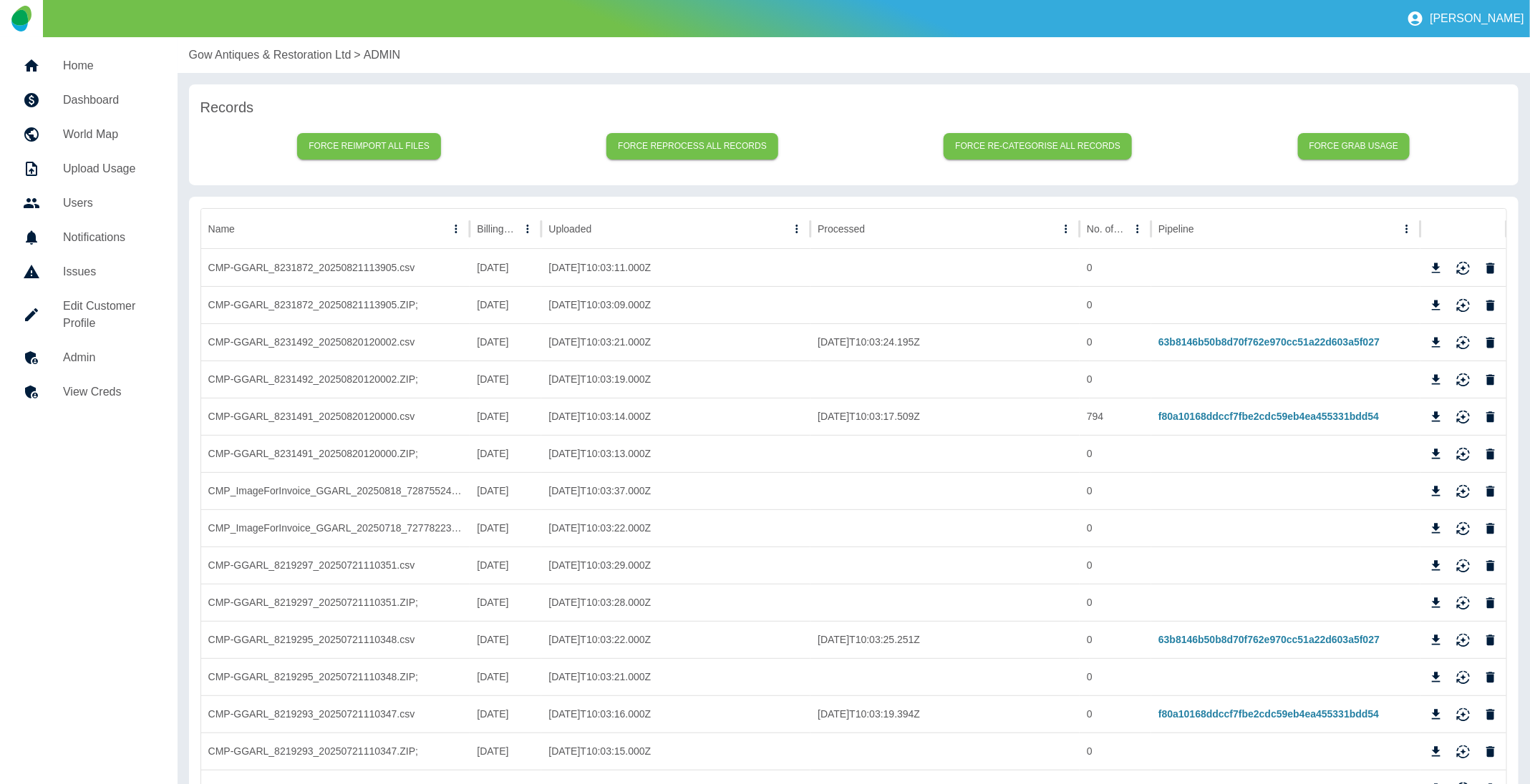
click at [271, 48] on p "Gow Antiques & Restoration Ltd" at bounding box center [270, 55] width 162 height 17
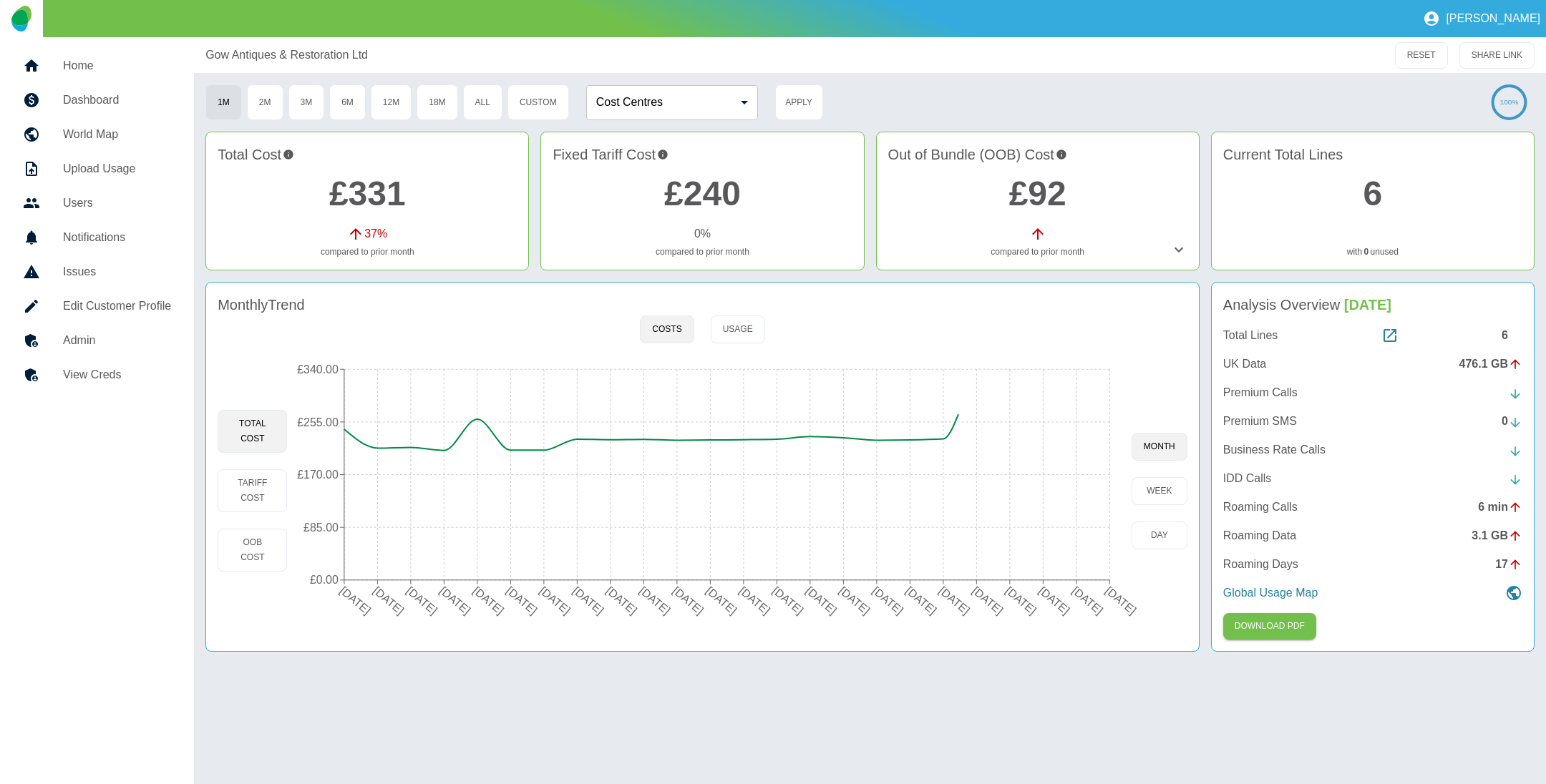
click at [1037, 198] on link "£92" at bounding box center [1038, 194] width 57 height 38
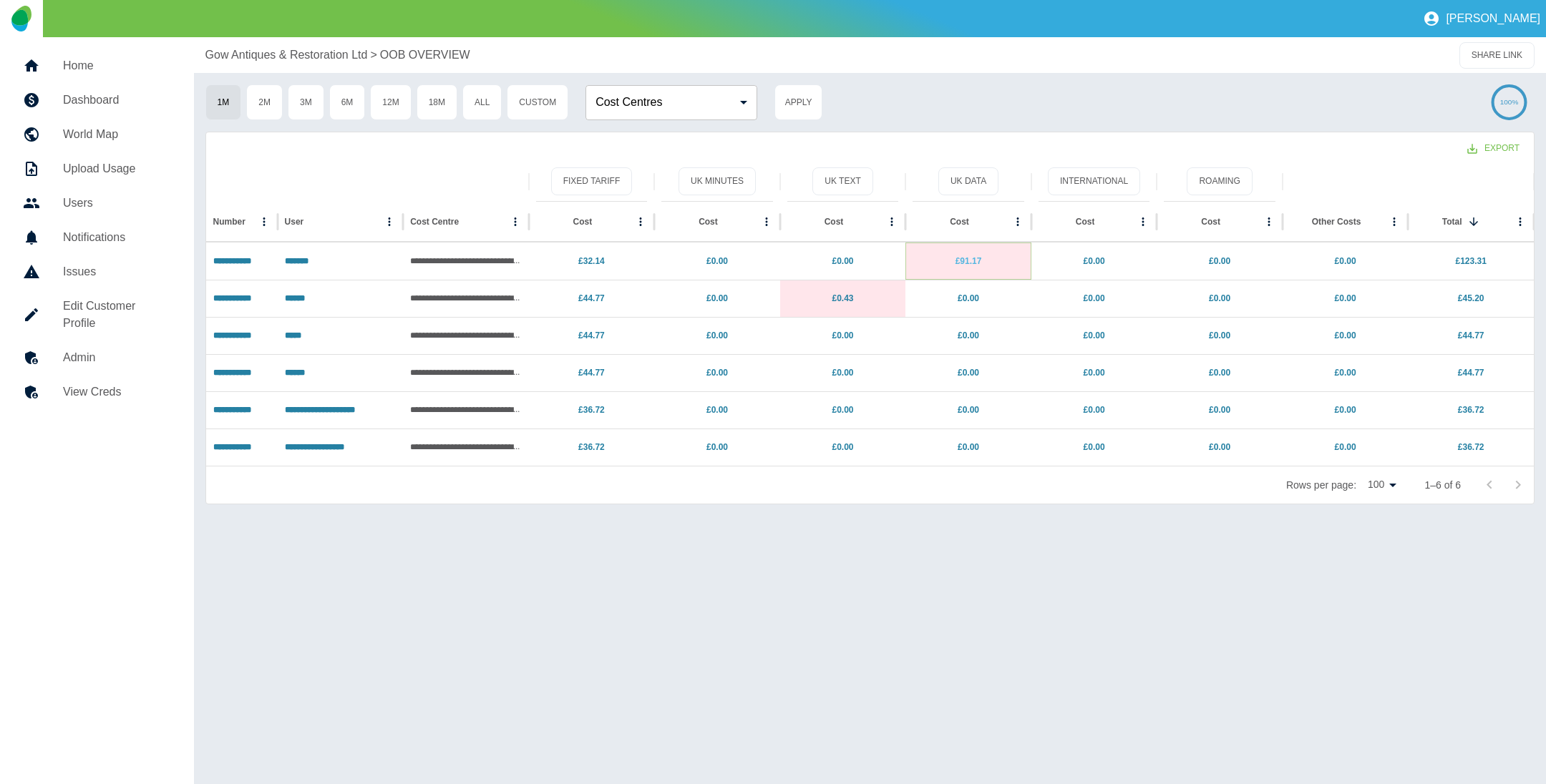
click at [975, 259] on link "£91.17" at bounding box center [968, 261] width 26 height 10
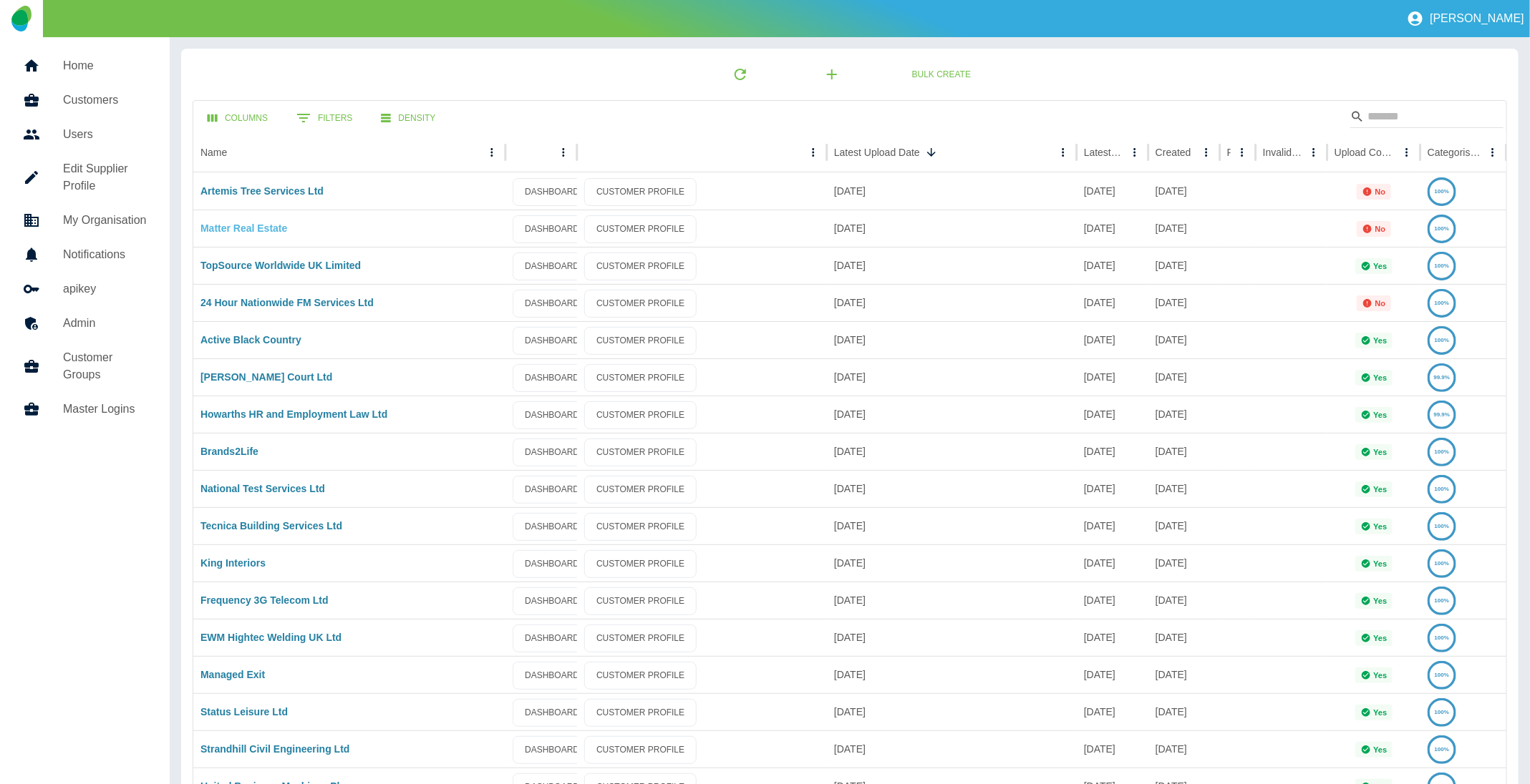
drag, startPoint x: 0, startPoint y: 0, endPoint x: 273, endPoint y: 230, distance: 357.0
click at [273, 230] on link "Matter Real Estate" at bounding box center [244, 228] width 87 height 11
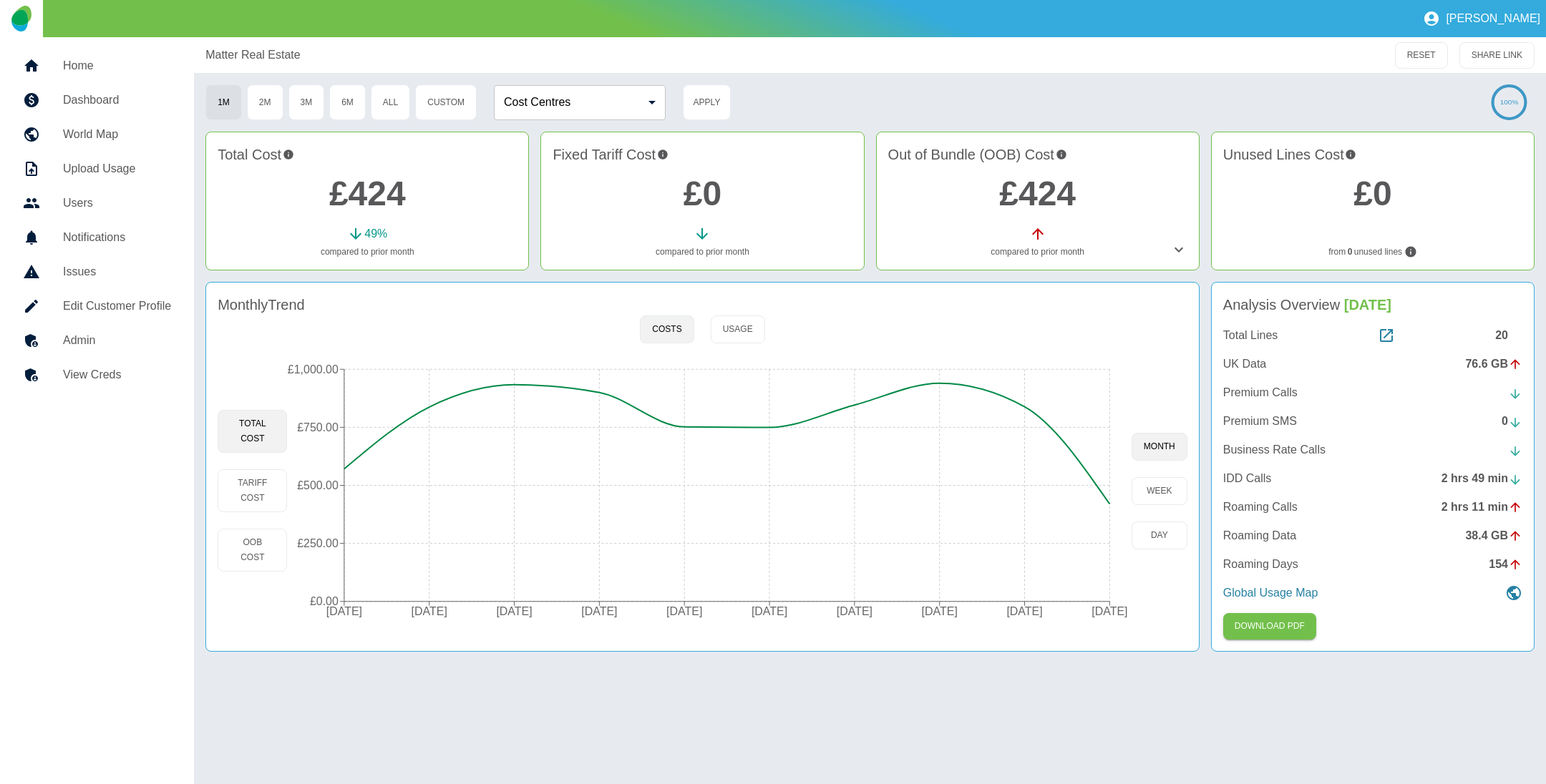
click at [706, 191] on link "£0" at bounding box center [703, 194] width 38 height 38
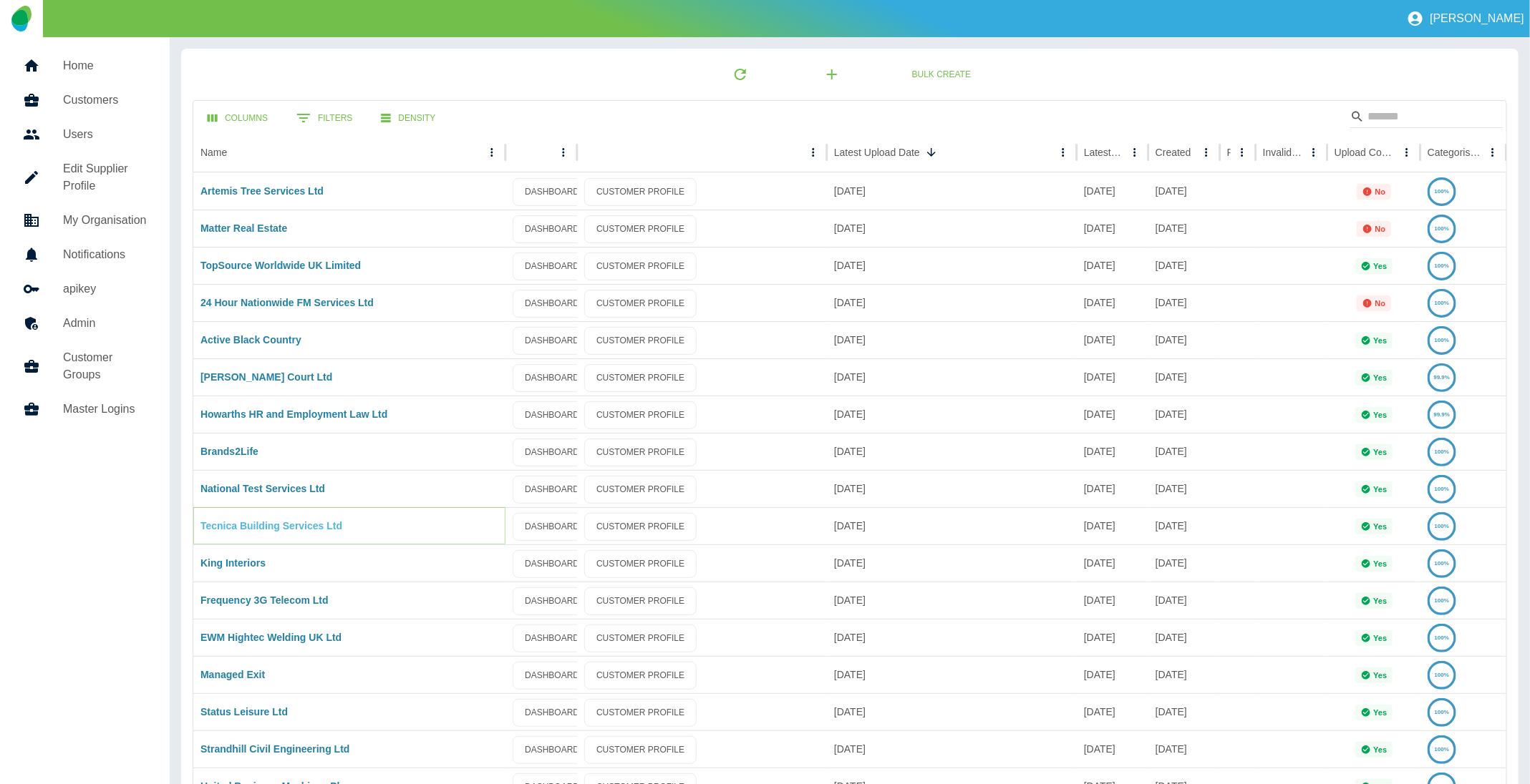
click at [253, 526] on link "Tecnica Building Services Ltd" at bounding box center [271, 525] width 142 height 11
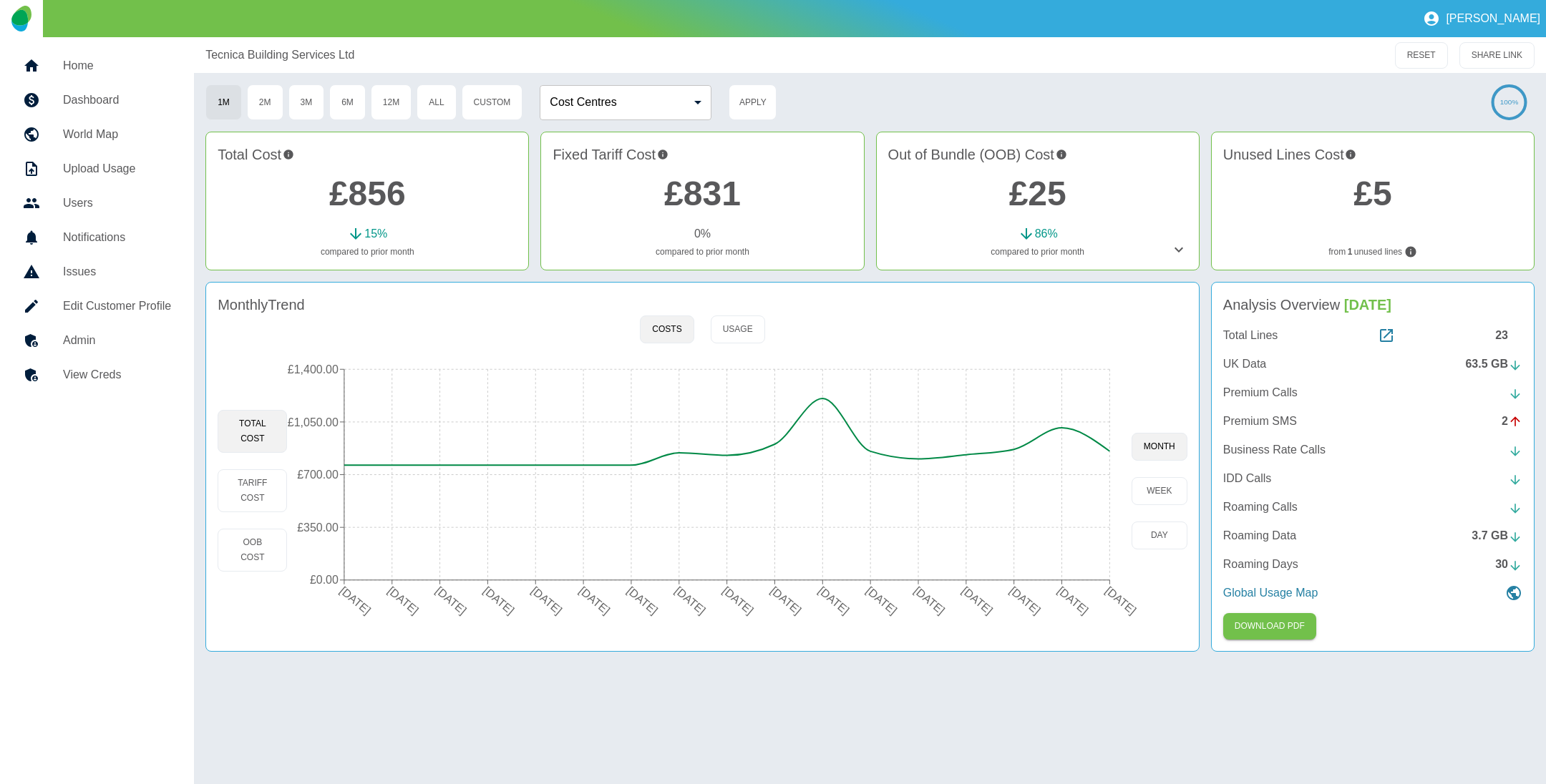
click at [700, 191] on link "£831" at bounding box center [703, 194] width 77 height 38
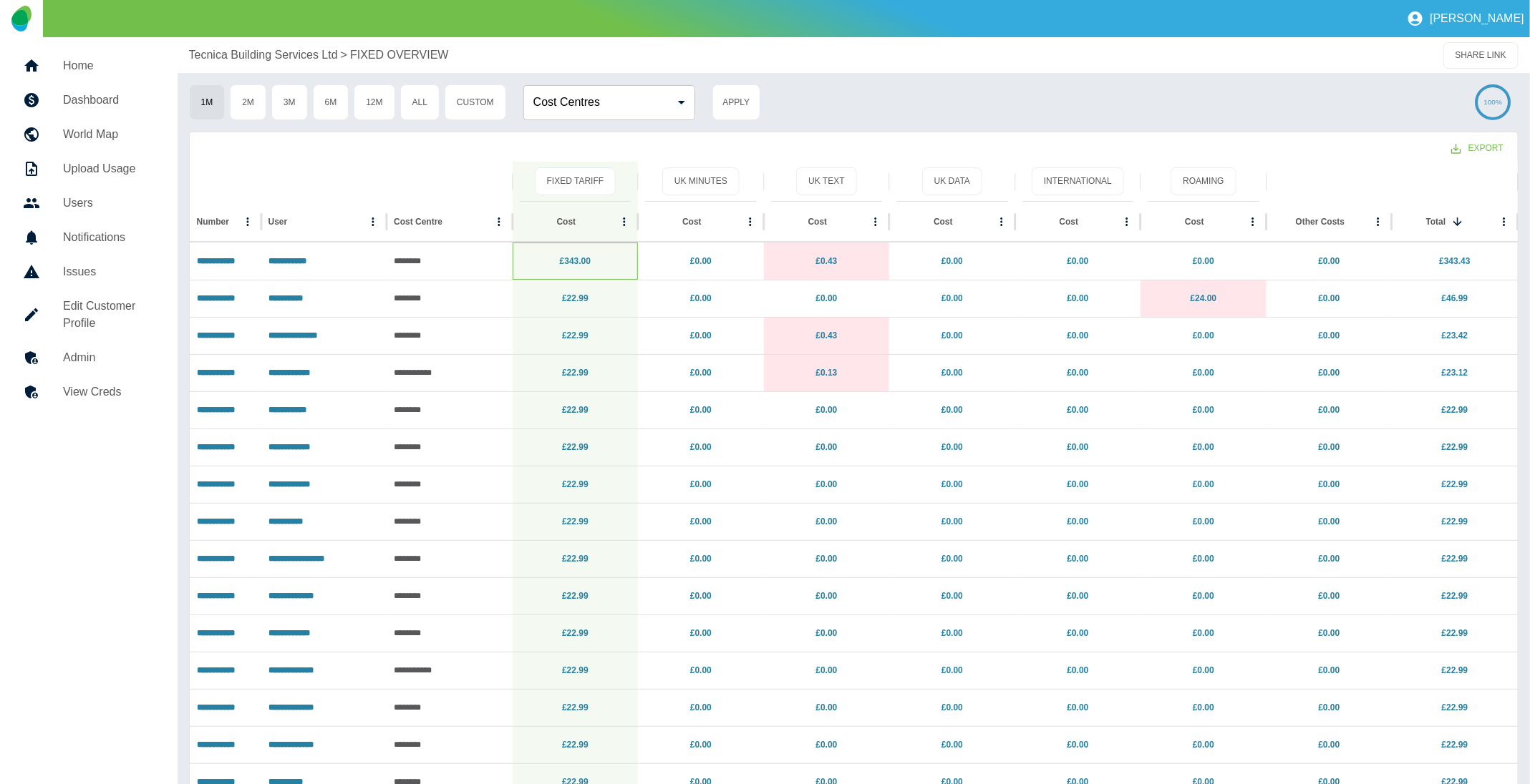
click at [572, 255] on p "£343.00" at bounding box center [575, 262] width 112 height 36
click at [572, 259] on link "£343.00" at bounding box center [575, 261] width 31 height 10
